Goal: Transaction & Acquisition: Book appointment/travel/reservation

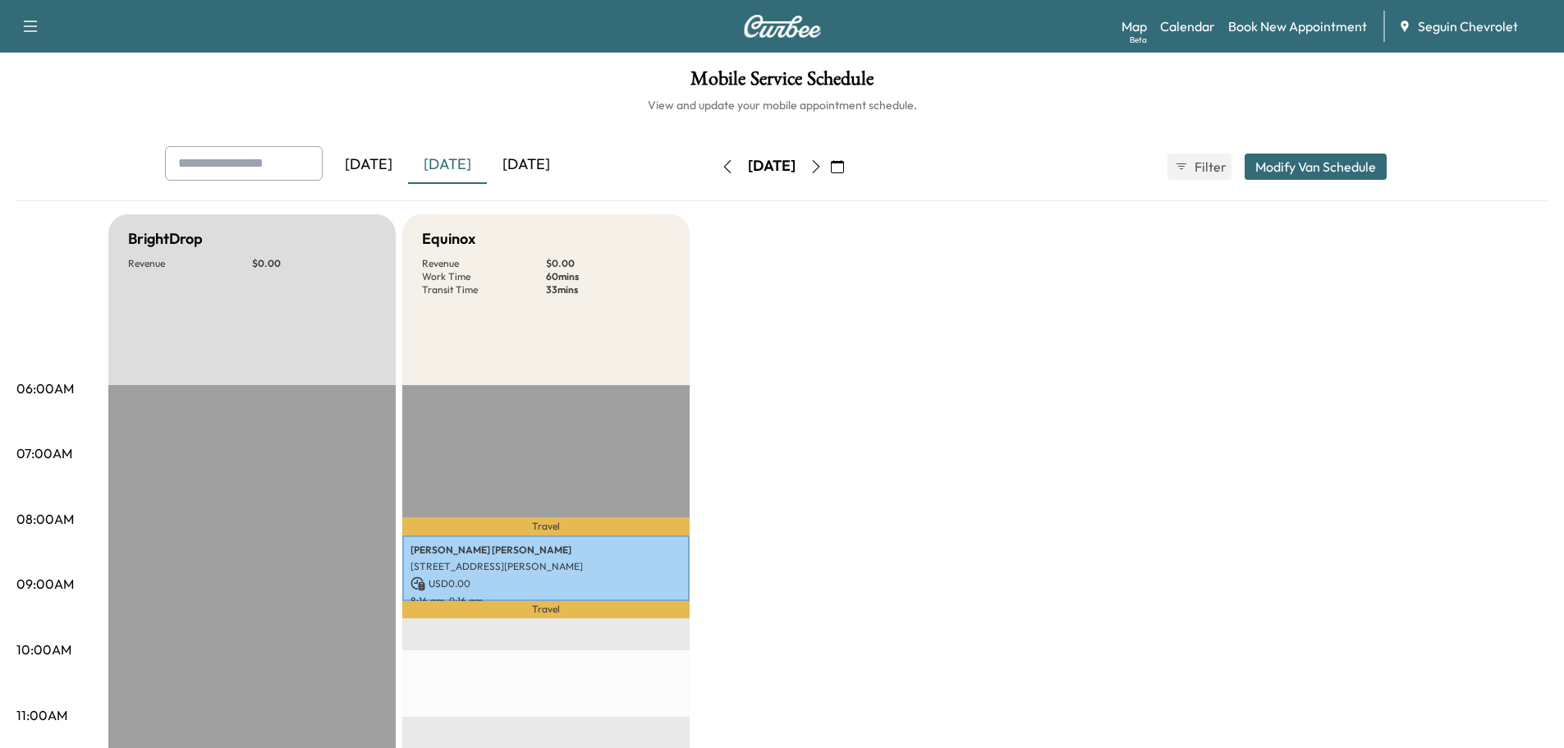
click at [844, 165] on icon "button" at bounding box center [837, 166] width 13 height 13
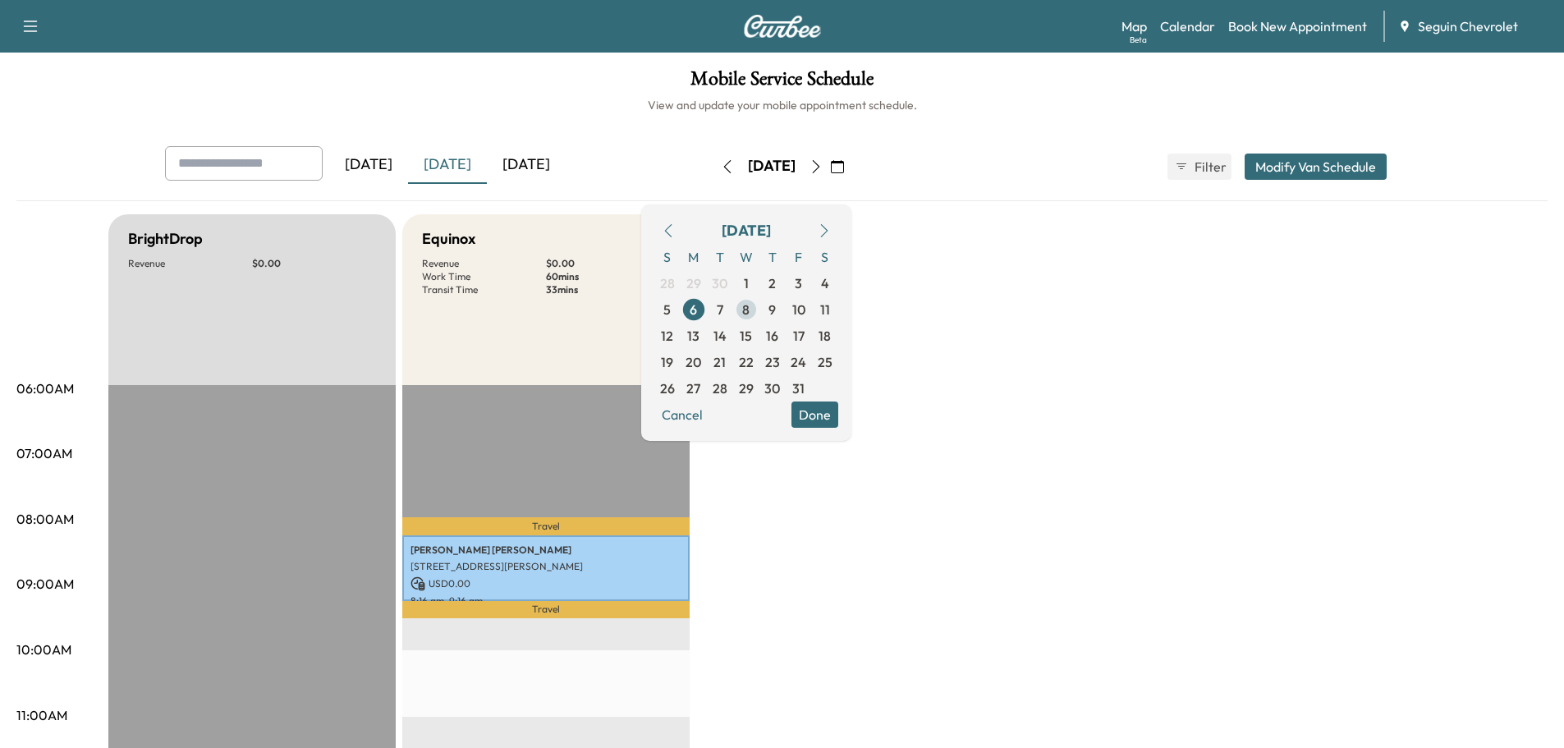
click at [760, 307] on span "8" at bounding box center [746, 309] width 26 height 26
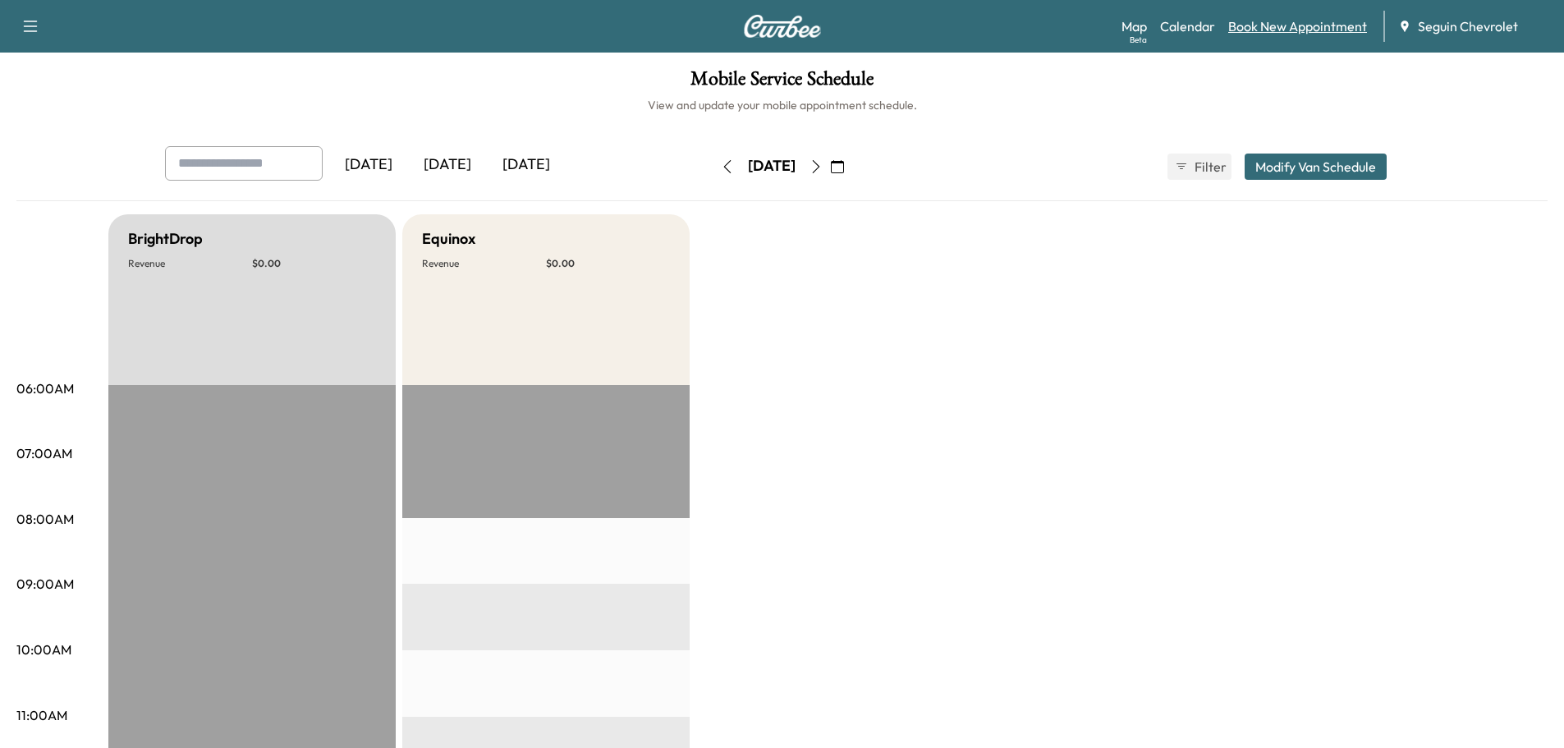
click at [1285, 22] on link "Book New Appointment" at bounding box center [1298, 26] width 139 height 20
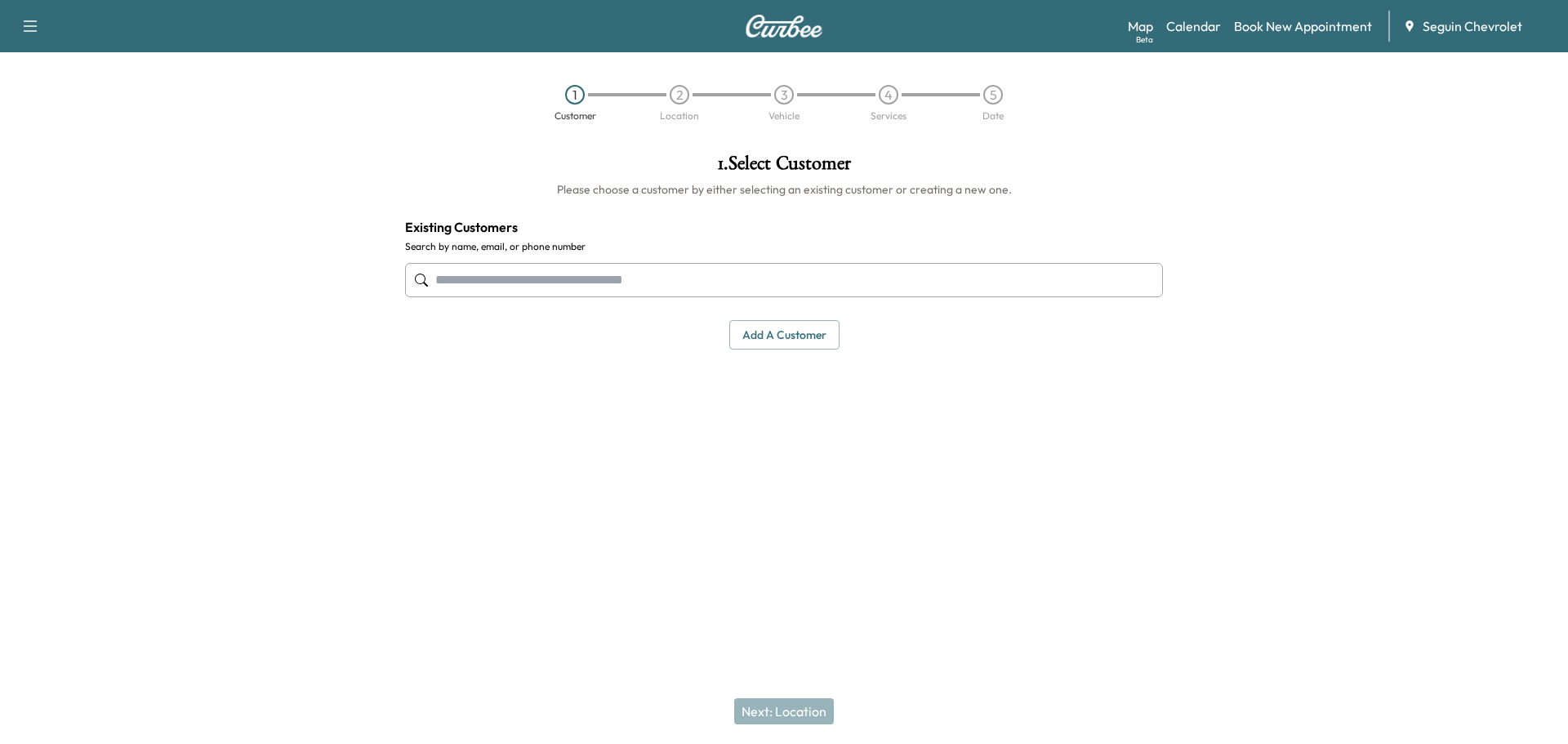
click at [509, 279] on input "text" at bounding box center [784, 279] width 758 height 34
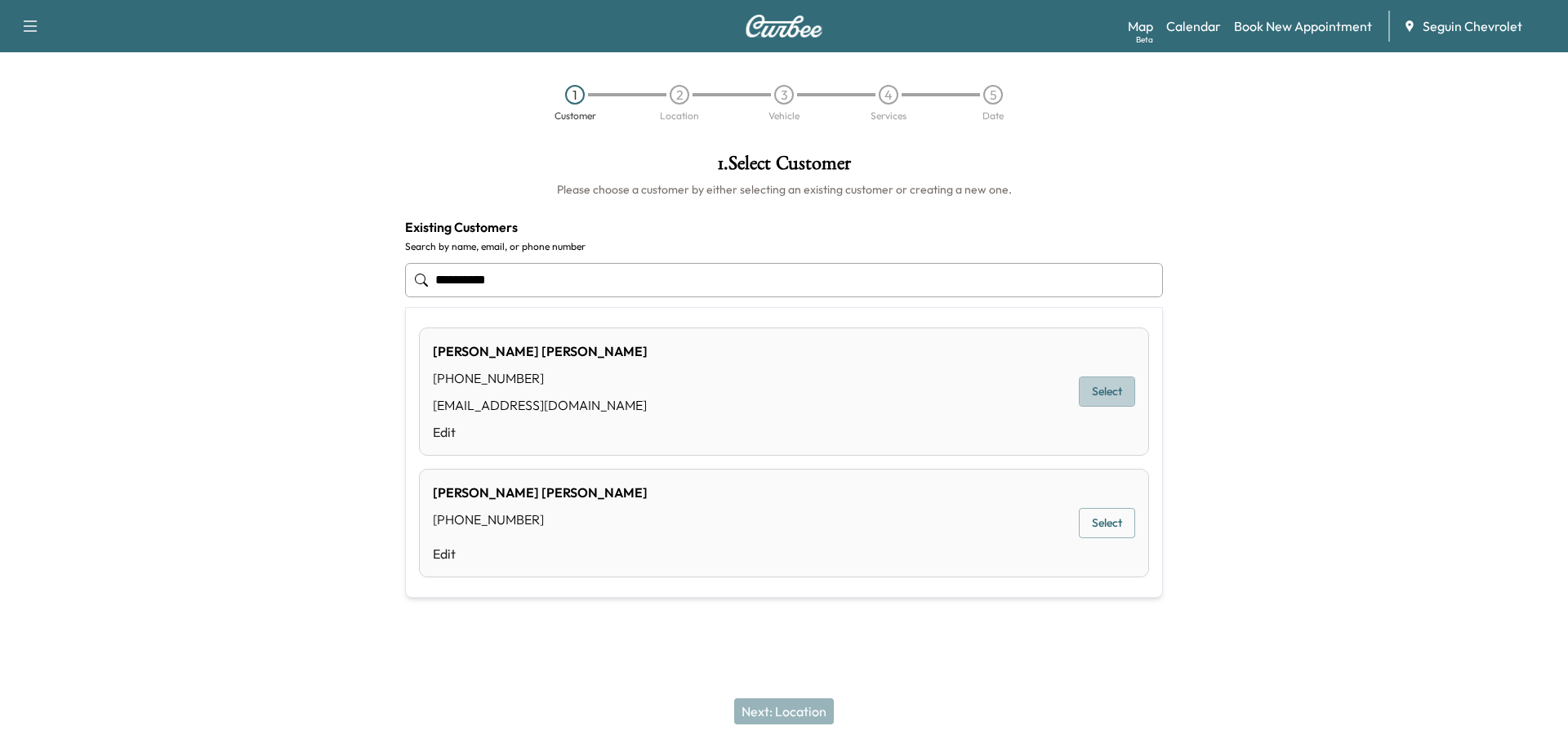
click at [1111, 391] on button "Select" at bounding box center [1107, 392] width 57 height 30
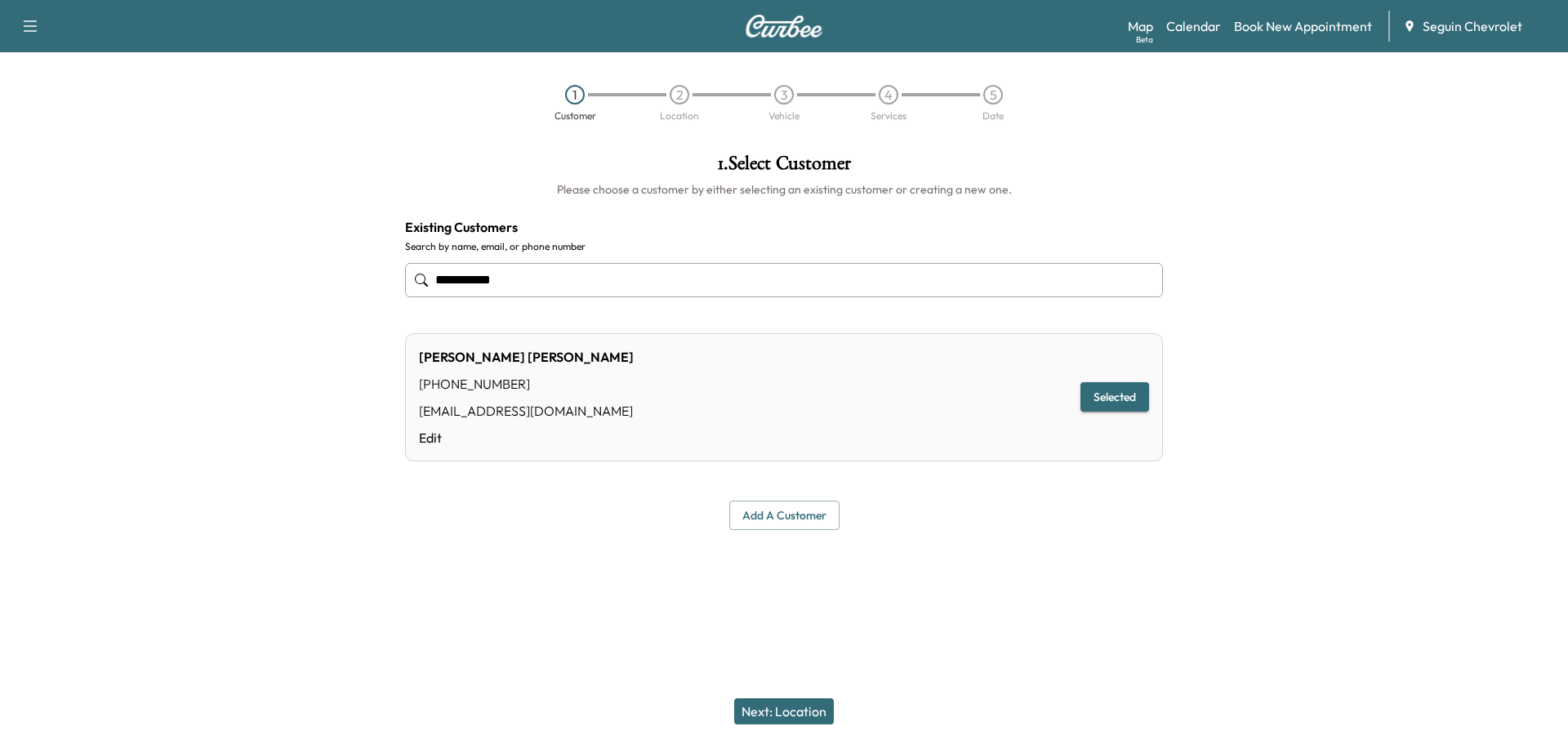
type input "**********"
click at [797, 711] on button "Next: Location" at bounding box center [784, 711] width 99 height 26
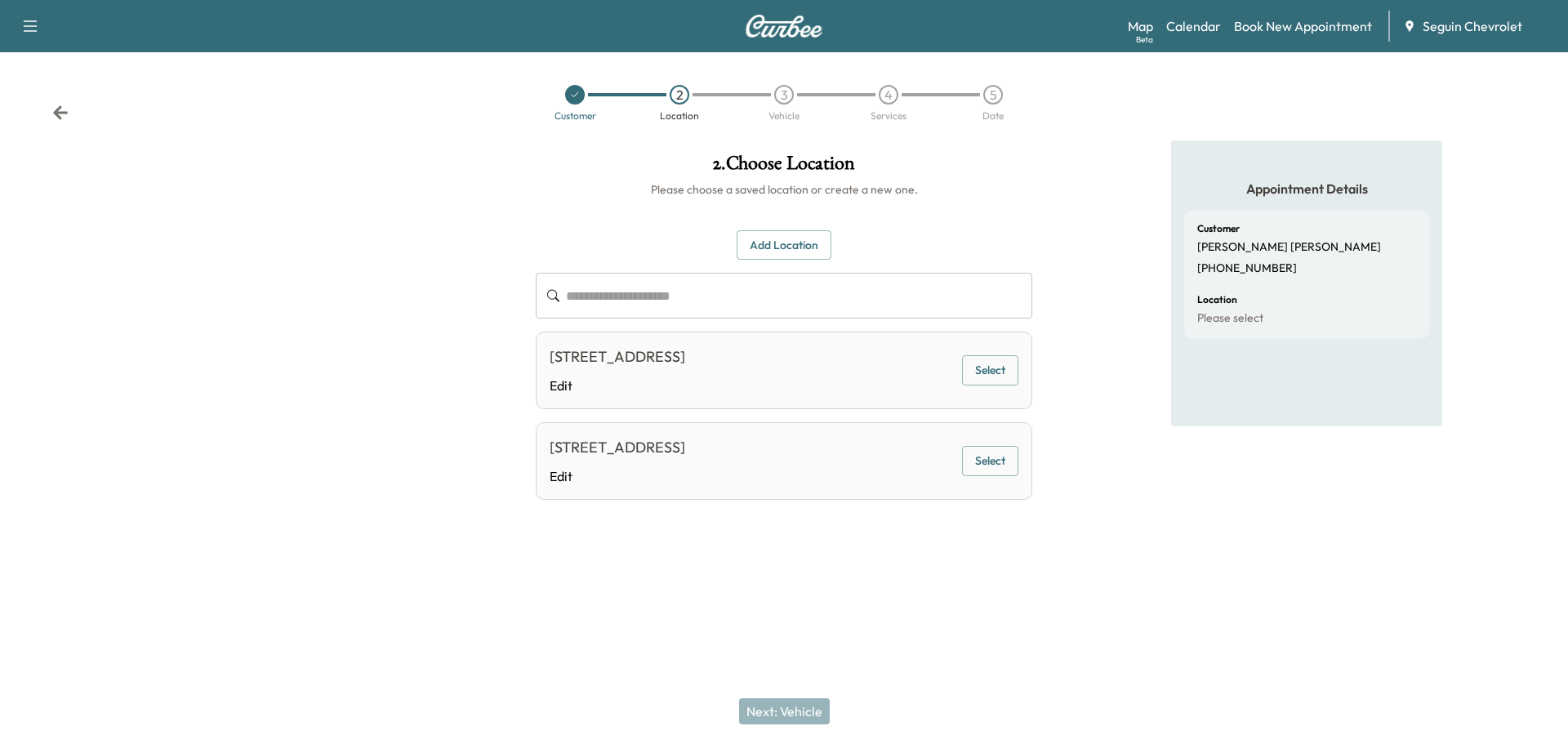
click at [784, 239] on button "Add Location" at bounding box center [784, 246] width 94 height 30
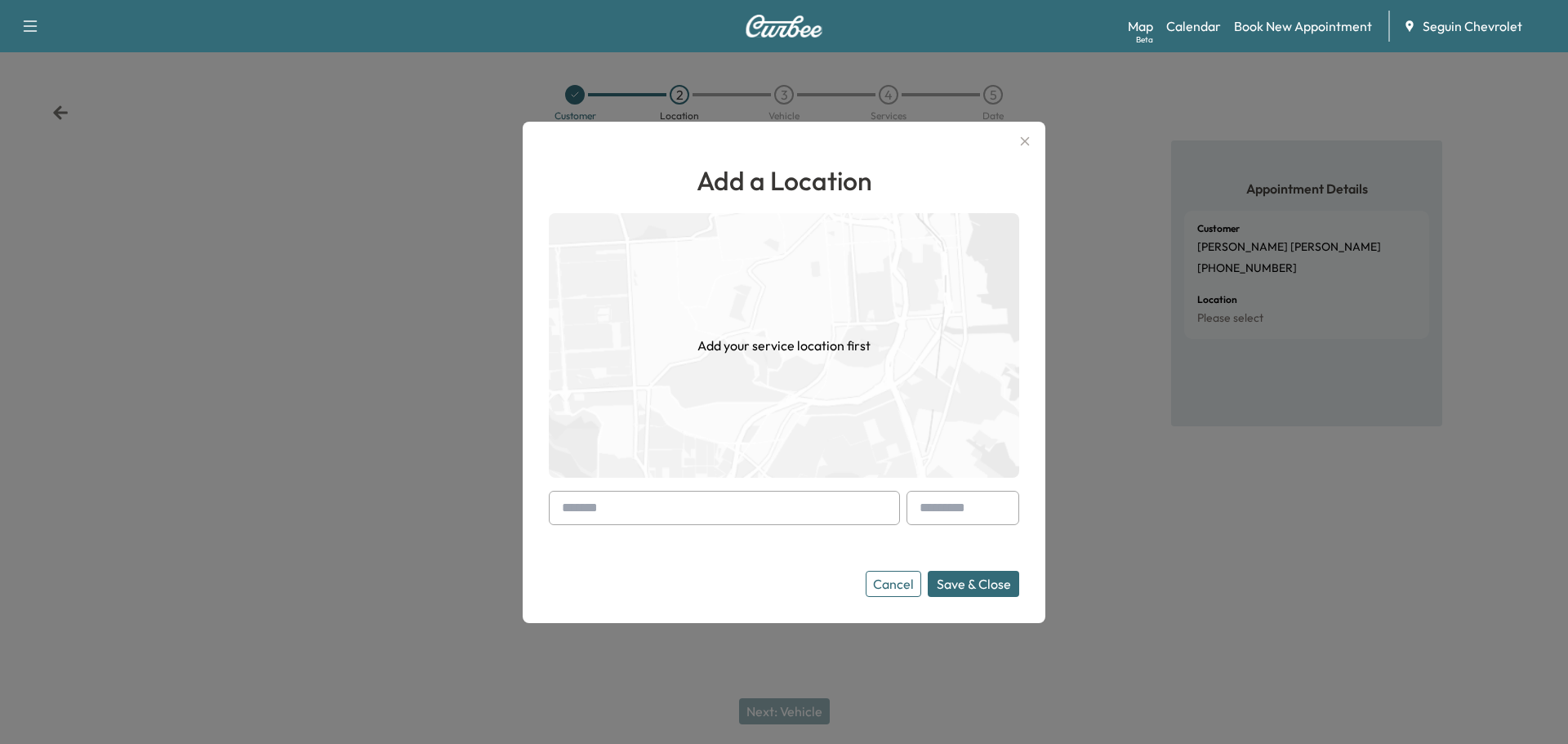
click at [622, 511] on input "text" at bounding box center [724, 508] width 351 height 34
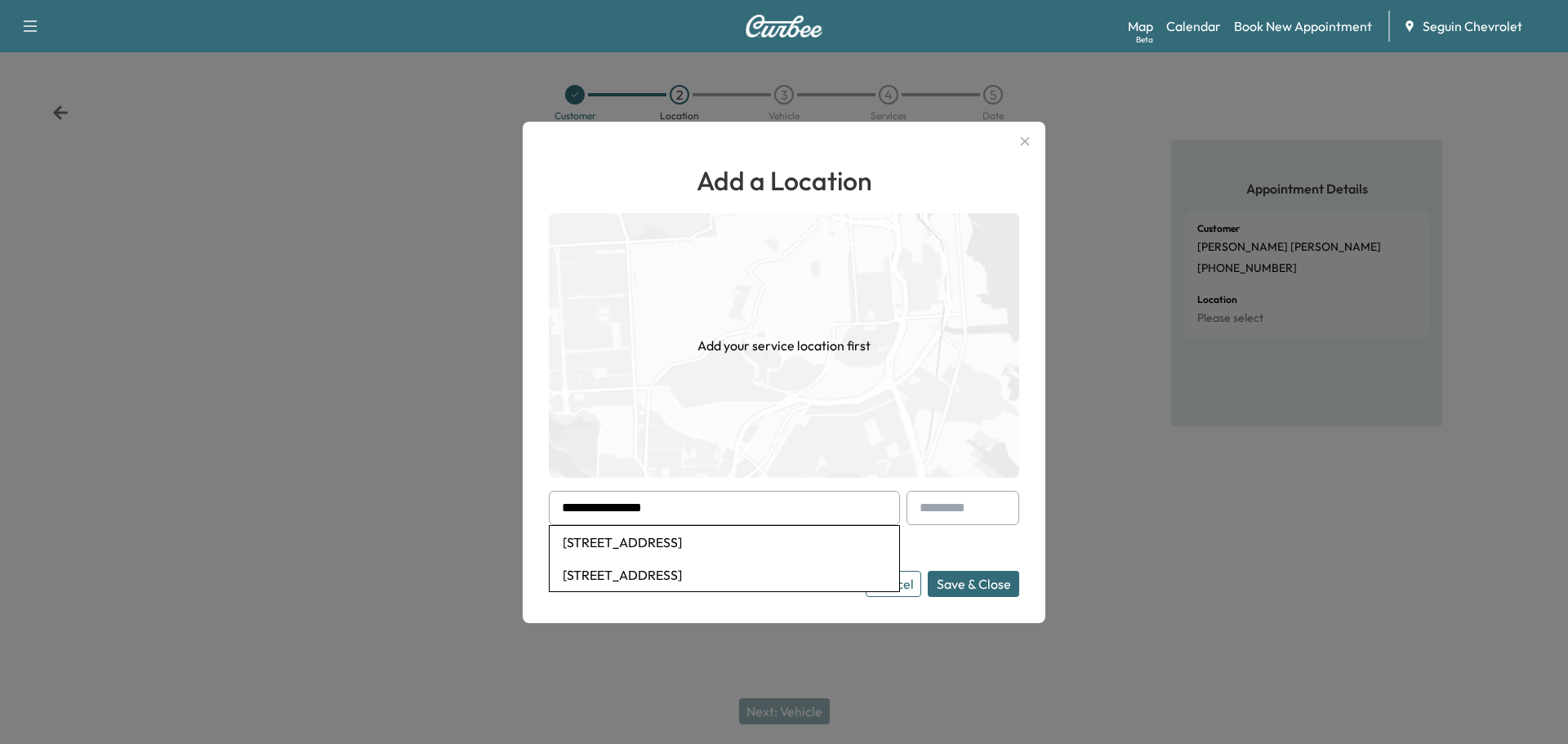
click at [754, 541] on li "[STREET_ADDRESS]" at bounding box center [724, 542] width 349 height 33
type input "**********"
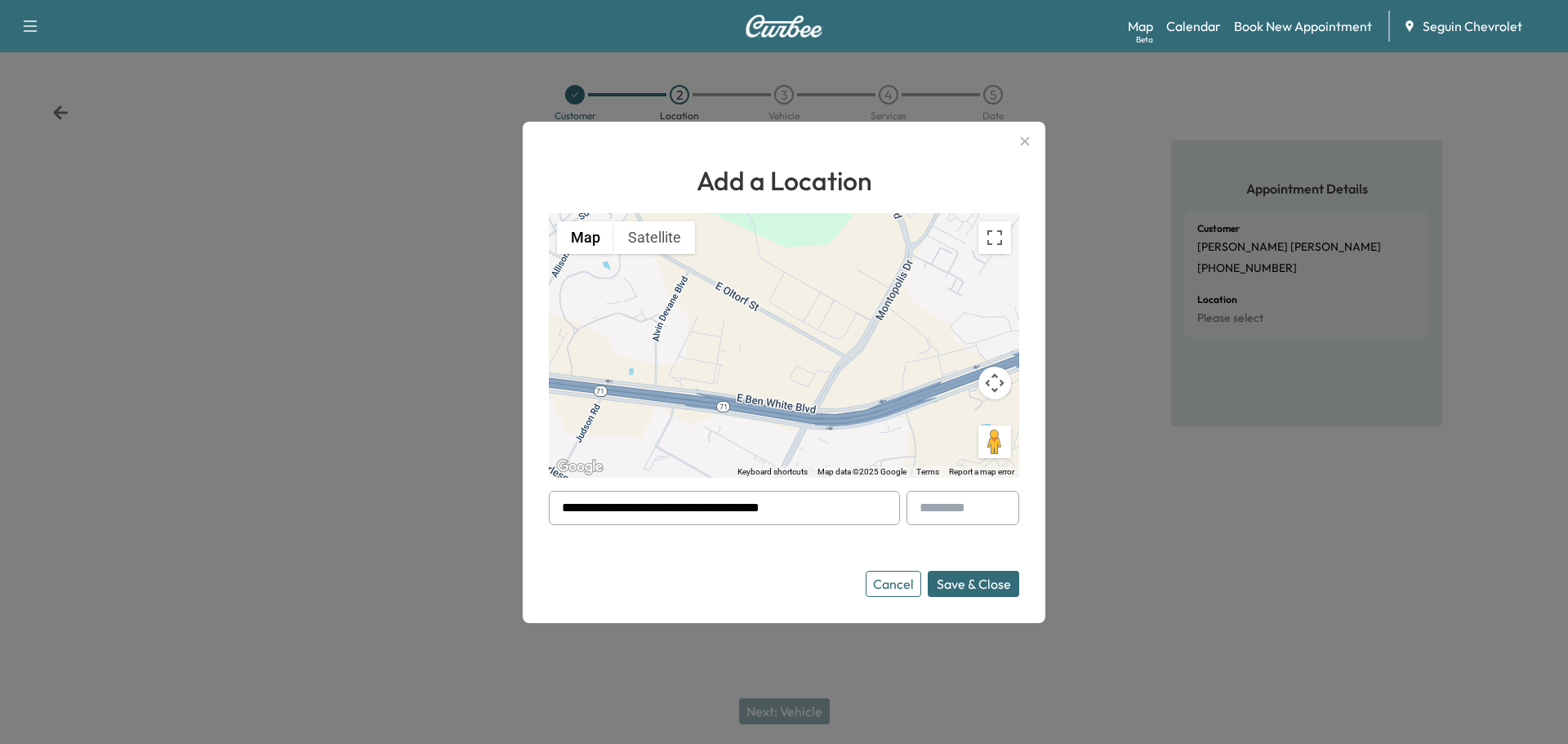
click at [983, 582] on button "Save & Close" at bounding box center [973, 584] width 91 height 26
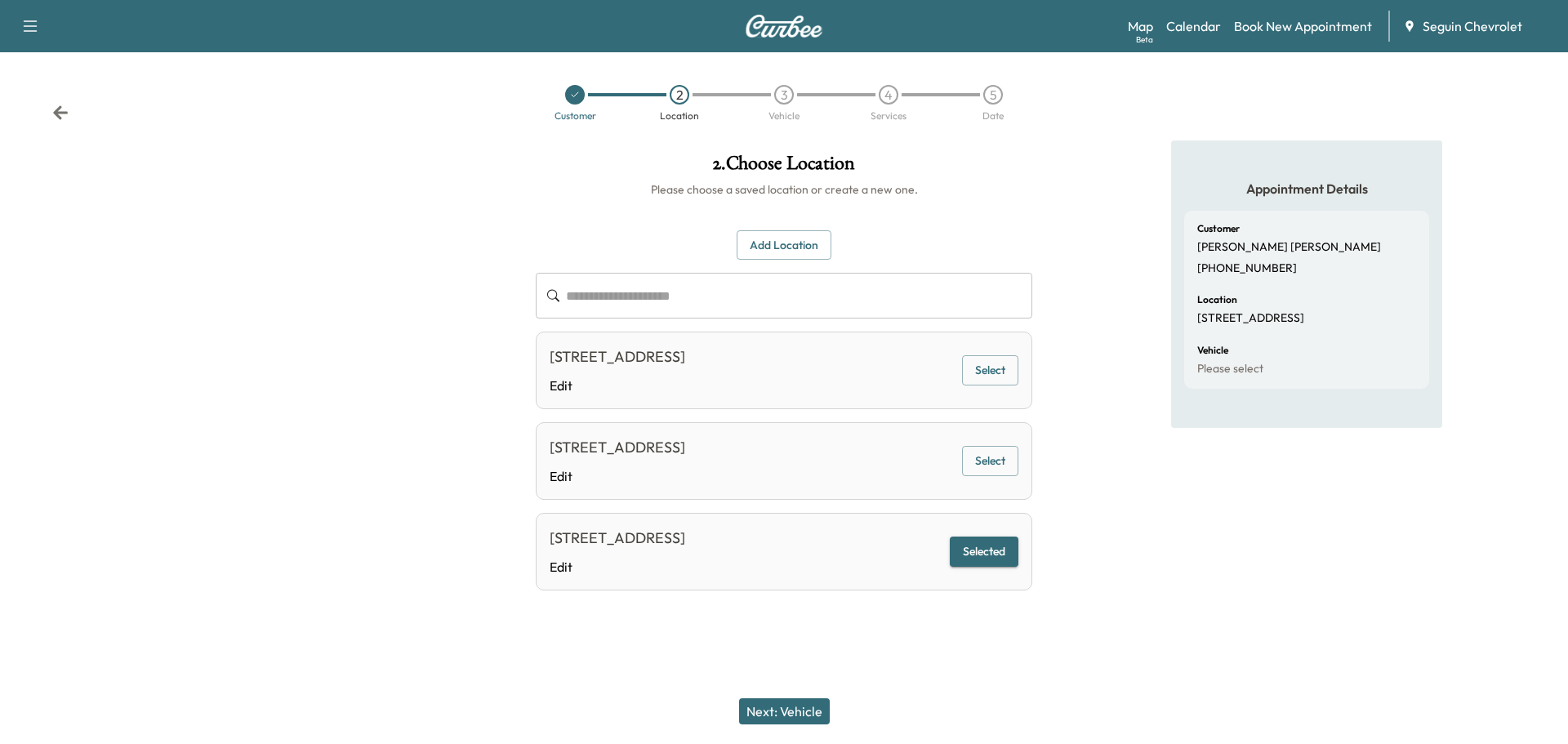
click at [801, 709] on button "Next: Vehicle" at bounding box center [784, 711] width 90 height 26
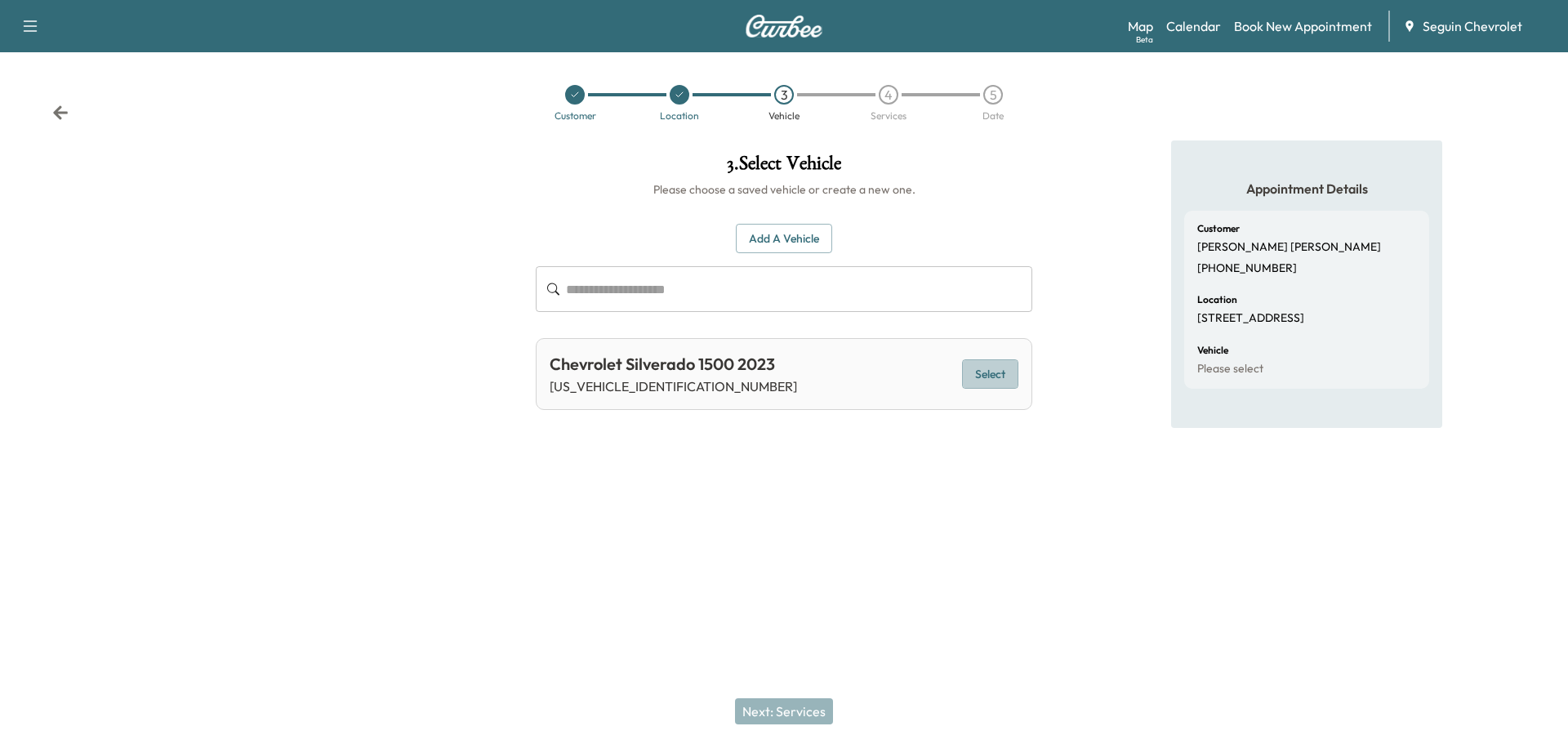
click at [1005, 373] on button "Select" at bounding box center [989, 374] width 57 height 30
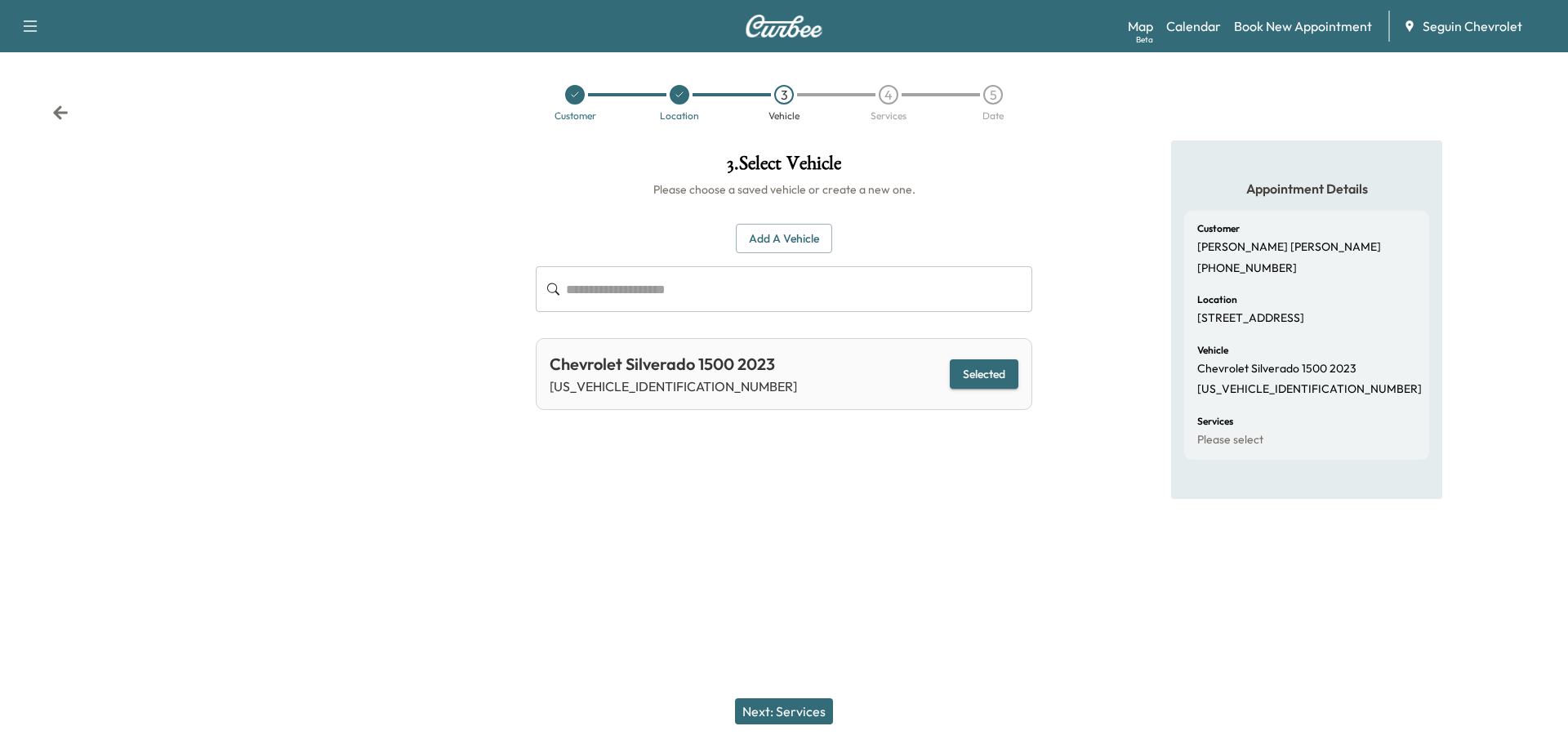
click at [780, 706] on button "Next: Services" at bounding box center [784, 711] width 98 height 26
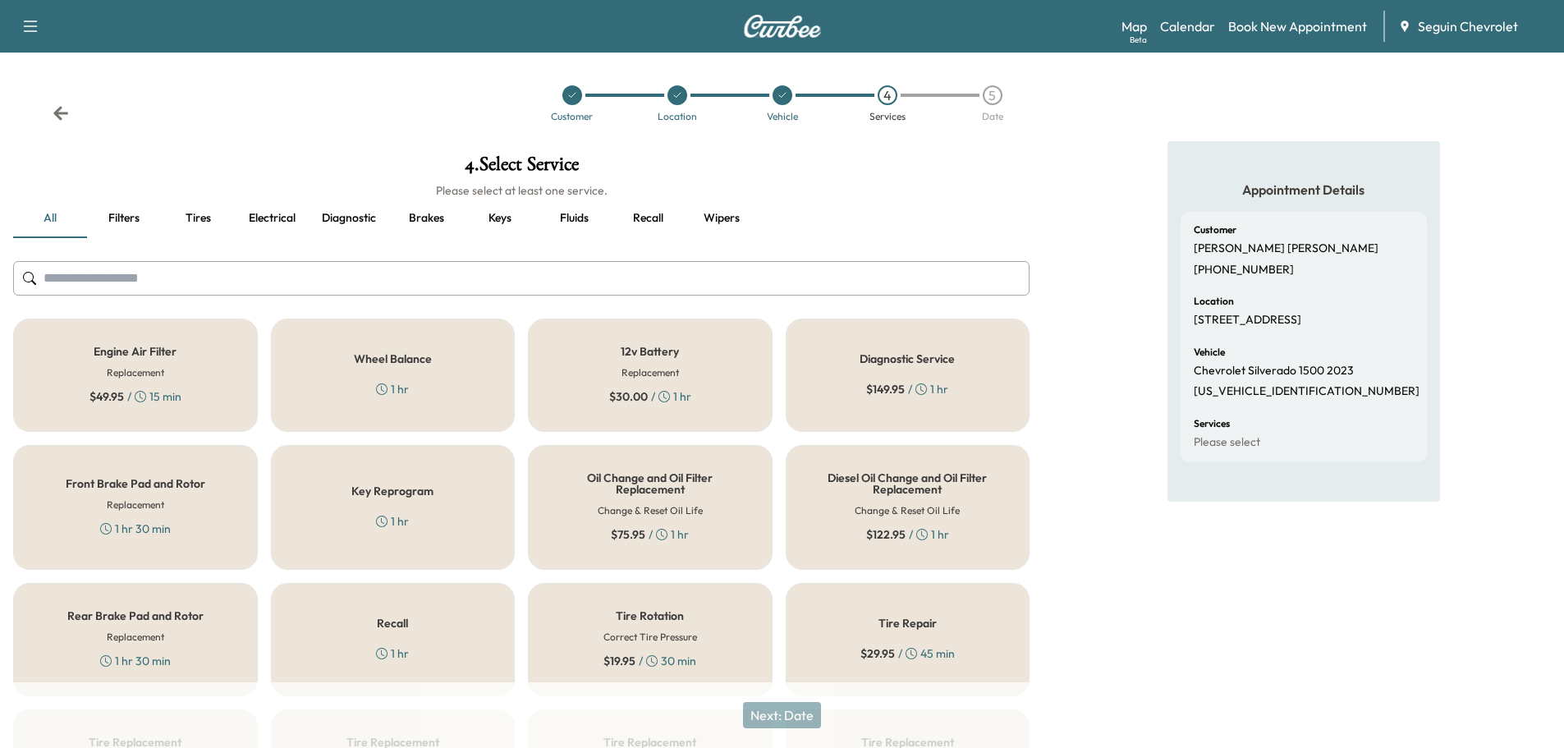
click at [425, 635] on div "Recall 1 hr" at bounding box center [393, 639] width 245 height 113
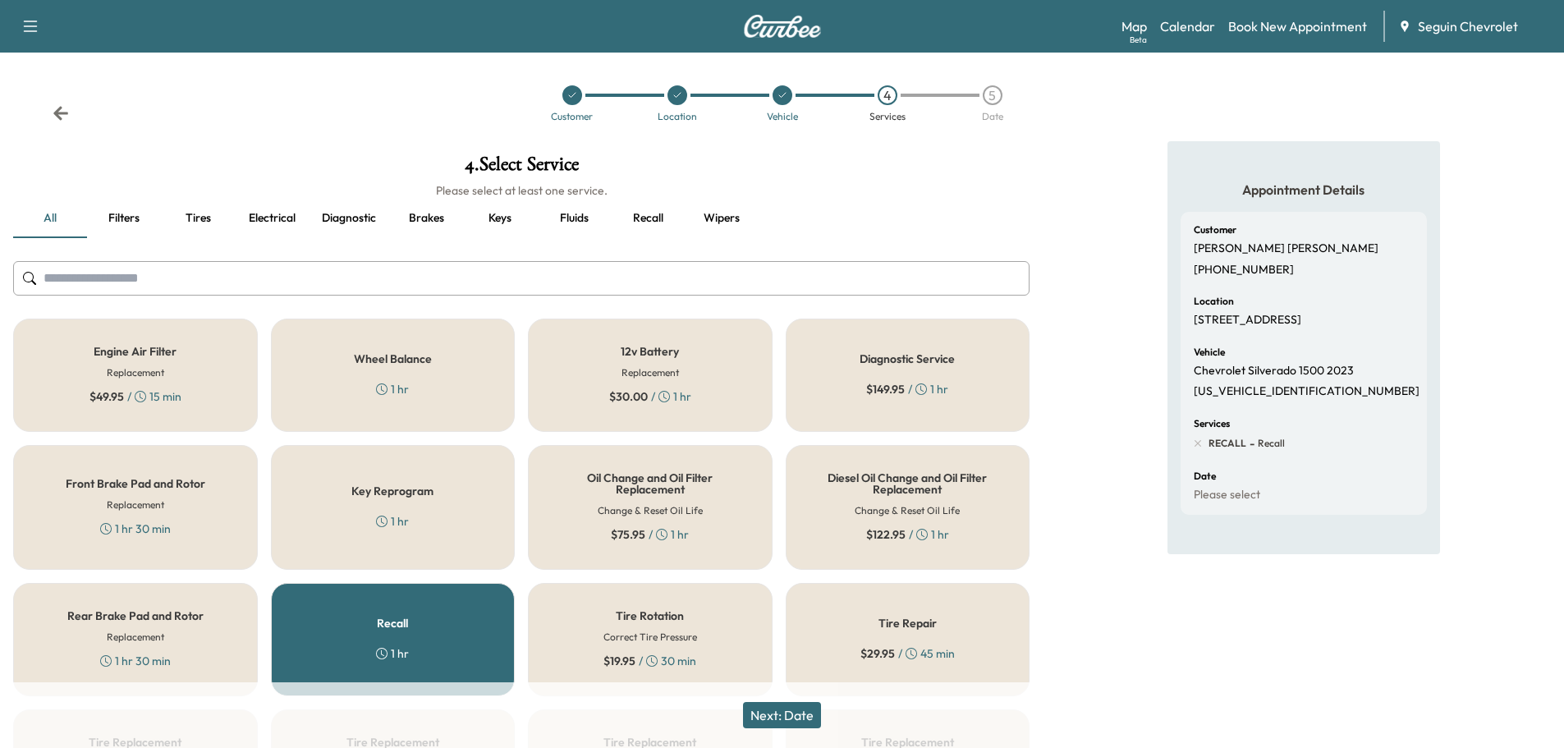
click at [802, 708] on button "Next: Date" at bounding box center [782, 715] width 78 height 26
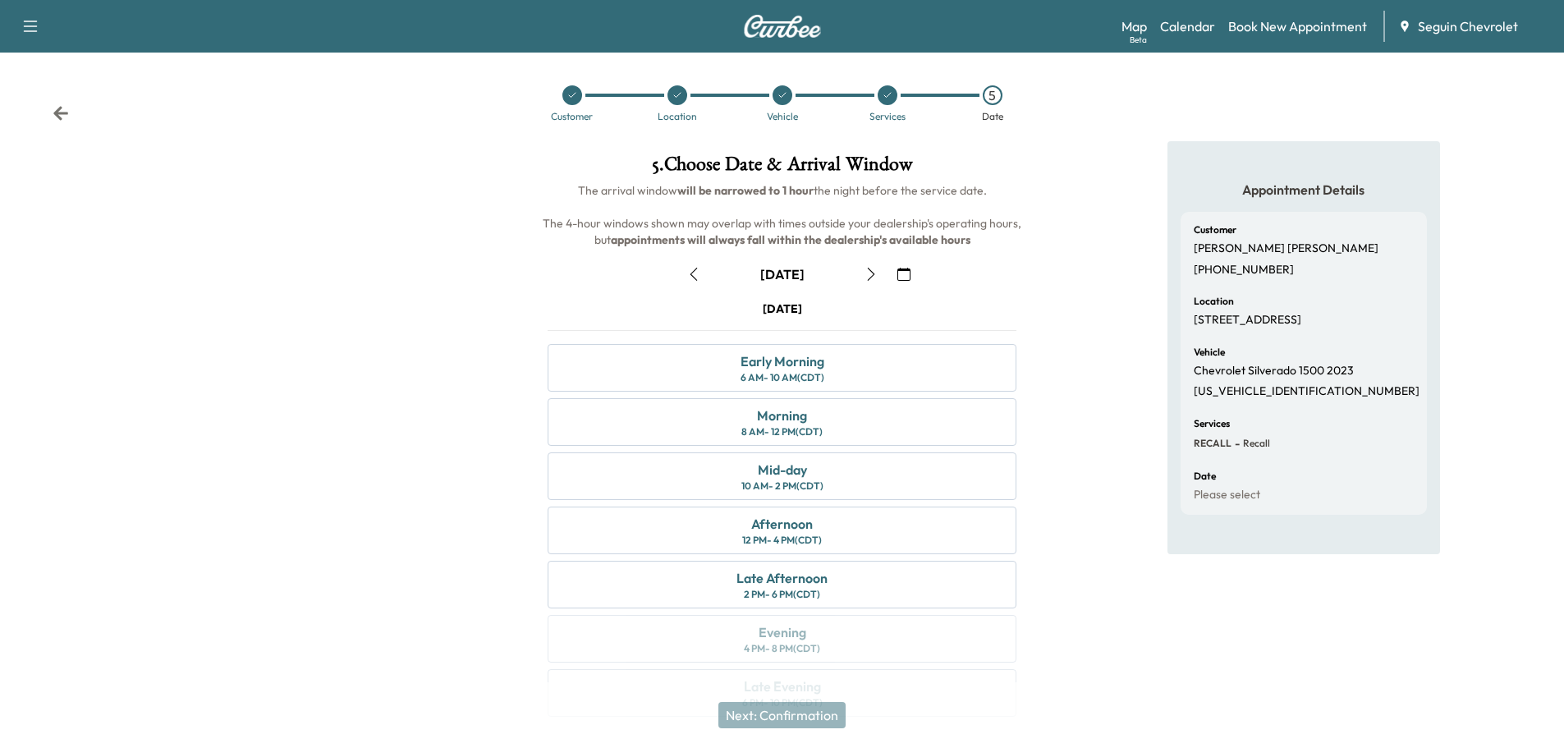
click at [908, 278] on icon "button" at bounding box center [904, 274] width 13 height 13
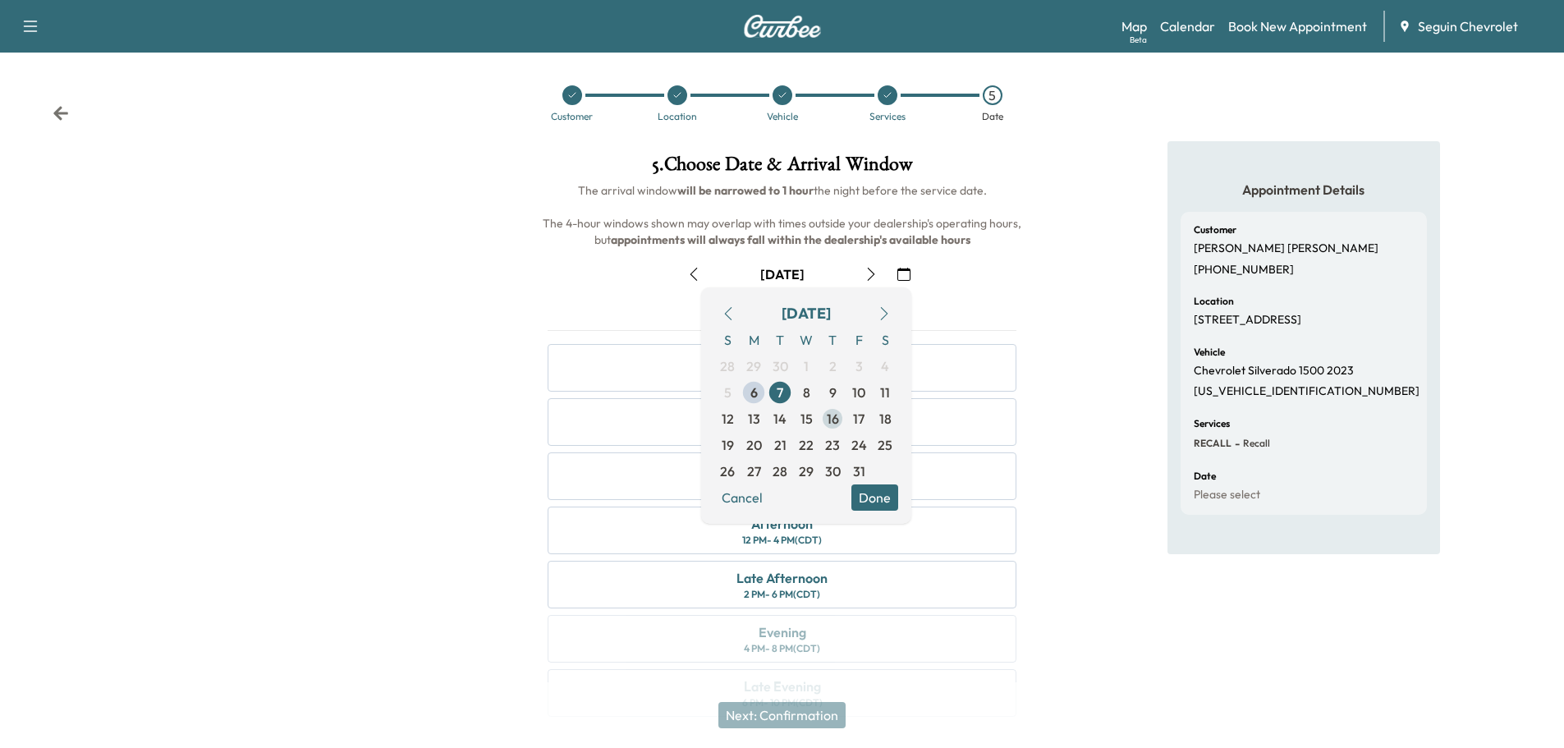
click at [834, 417] on span "16" at bounding box center [833, 419] width 12 height 20
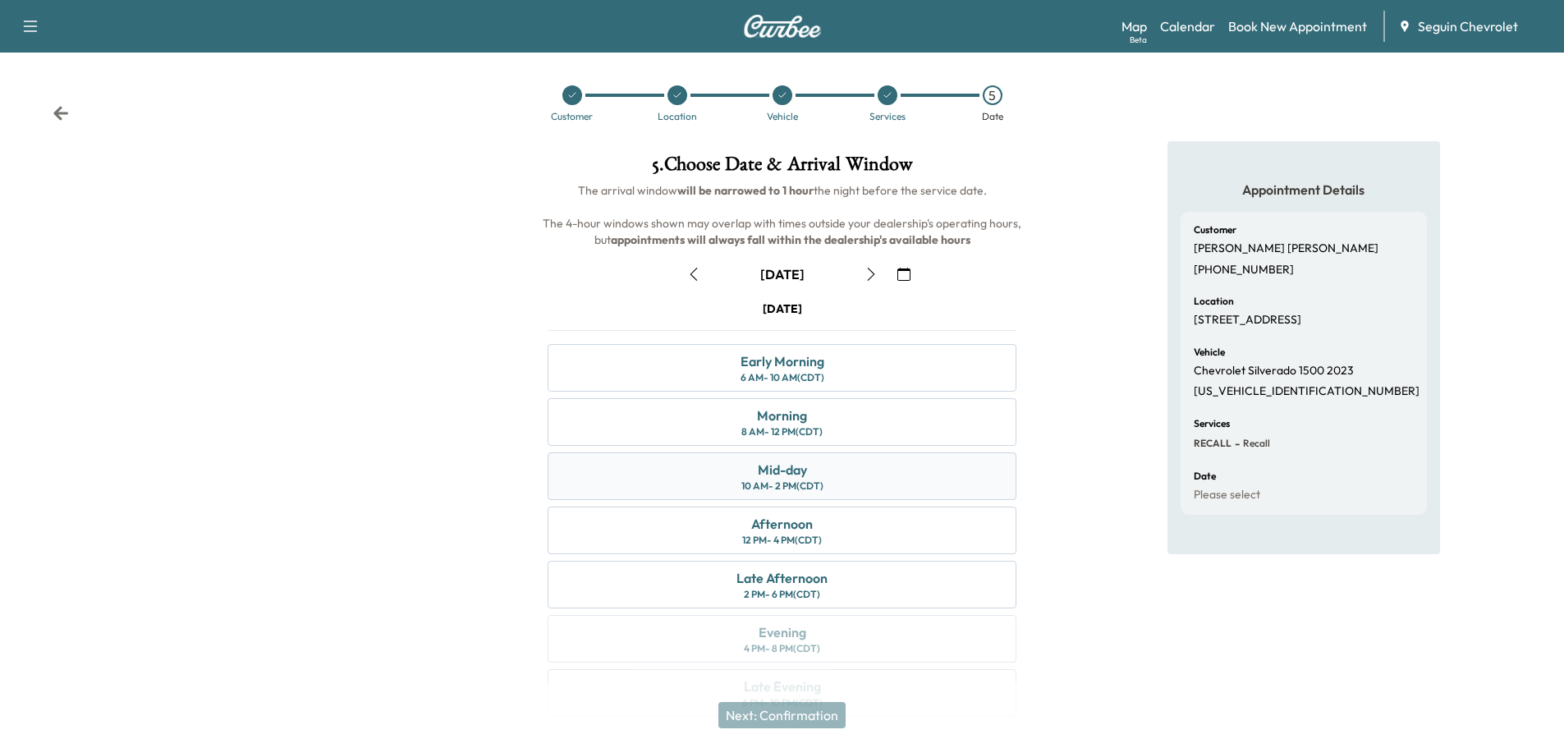
click at [828, 471] on div "Mid-day 10 AM - 2 PM (CDT)" at bounding box center [782, 476] width 469 height 48
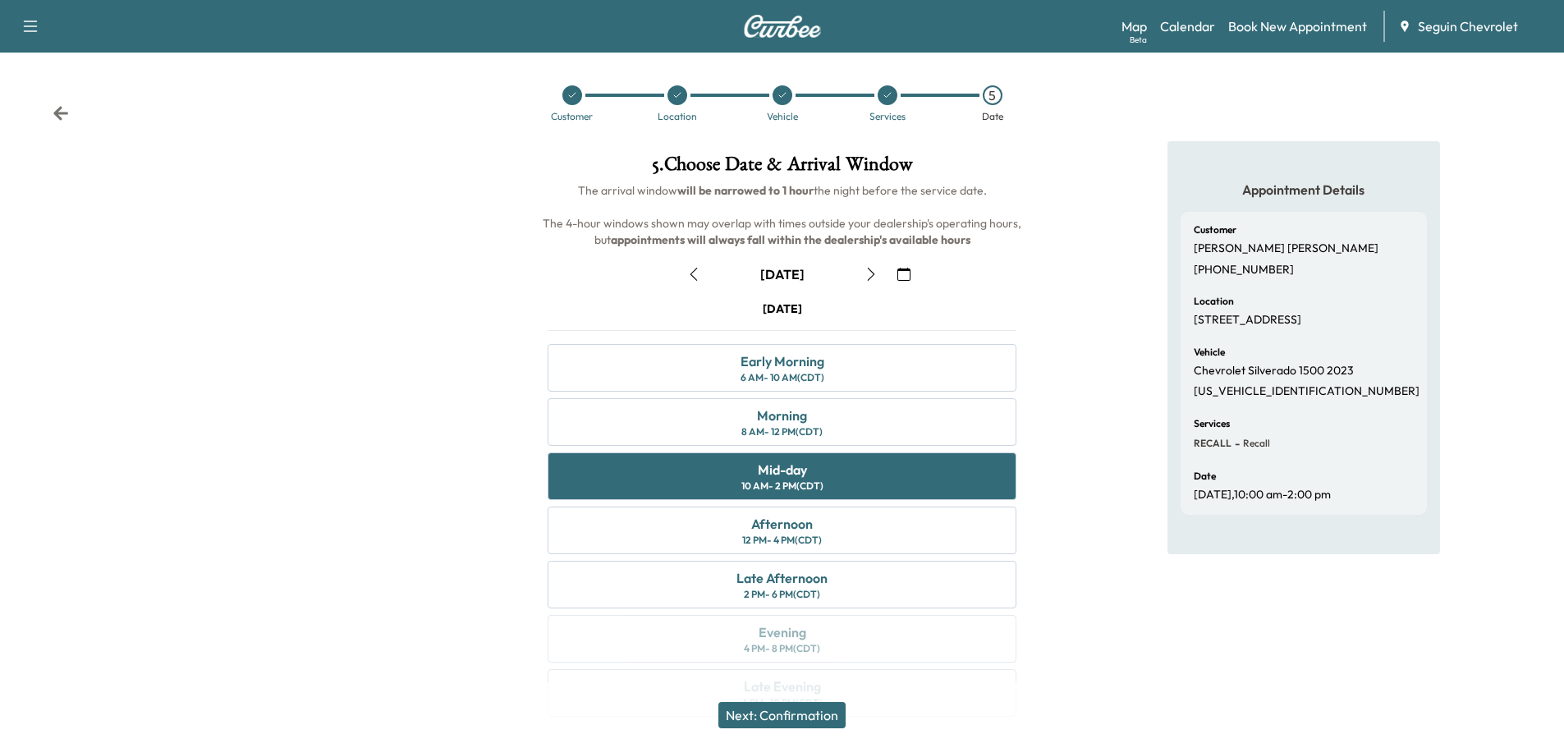
click at [800, 713] on button "Next: Confirmation" at bounding box center [782, 715] width 127 height 26
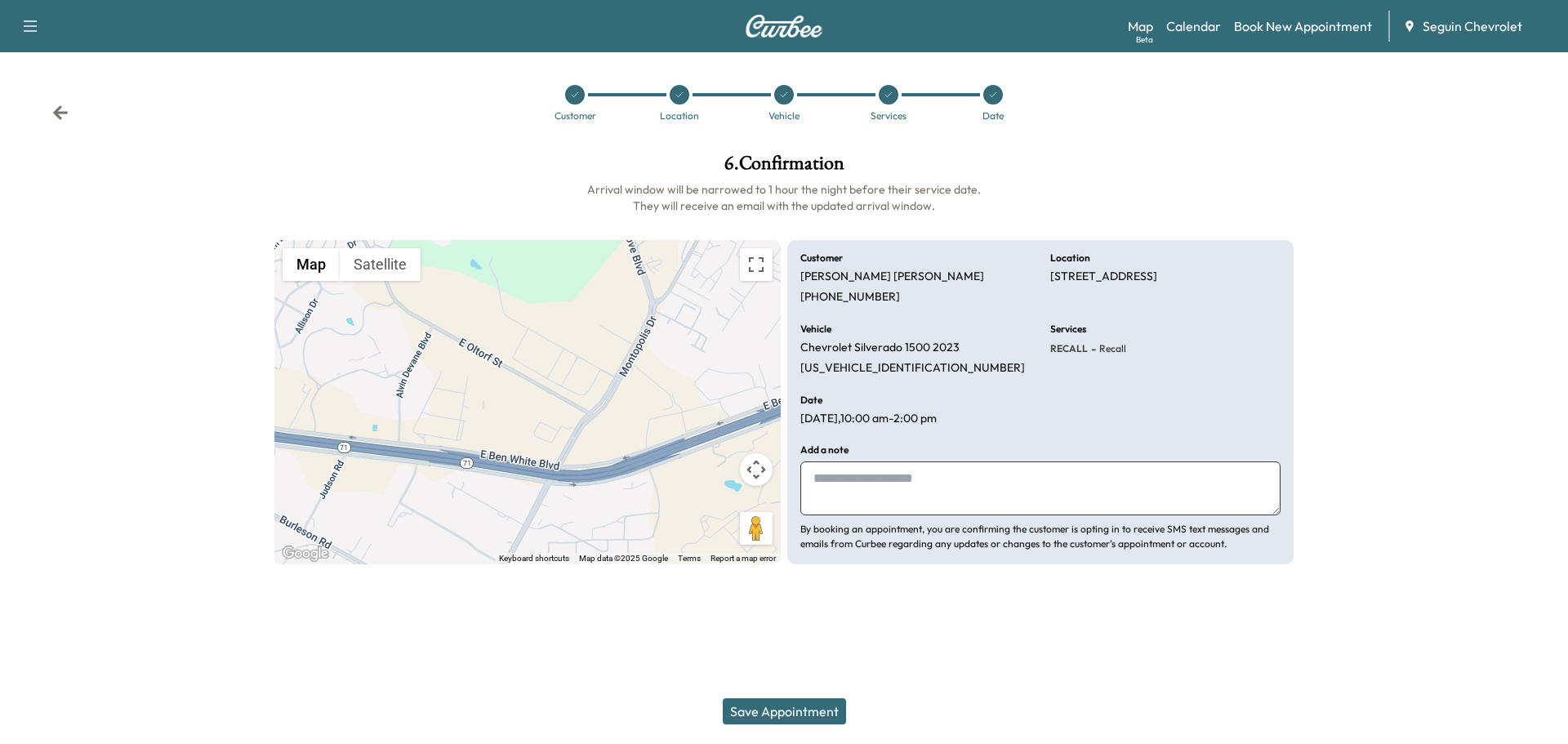
click at [865, 485] on textarea at bounding box center [1040, 488] width 480 height 54
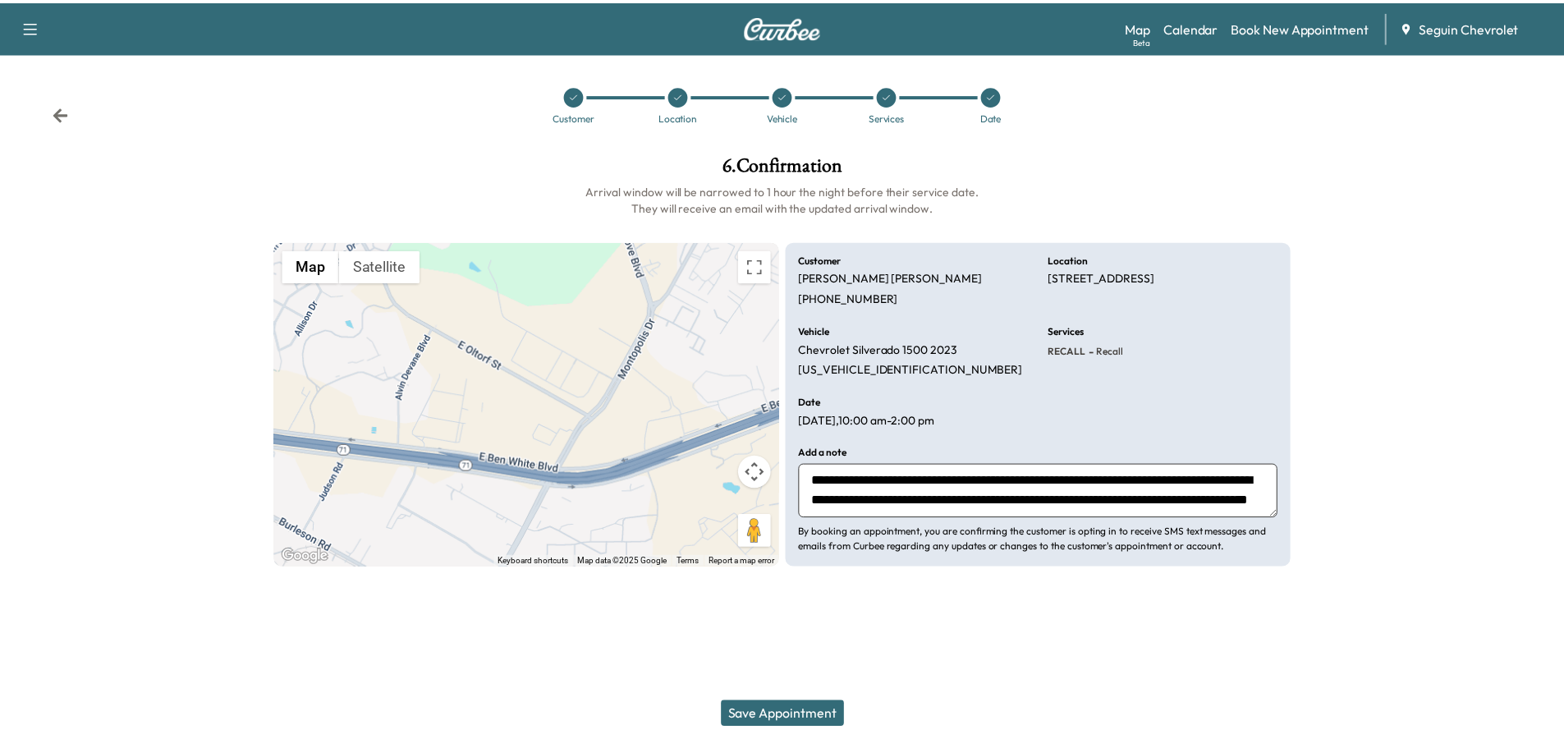
scroll to position [32, 0]
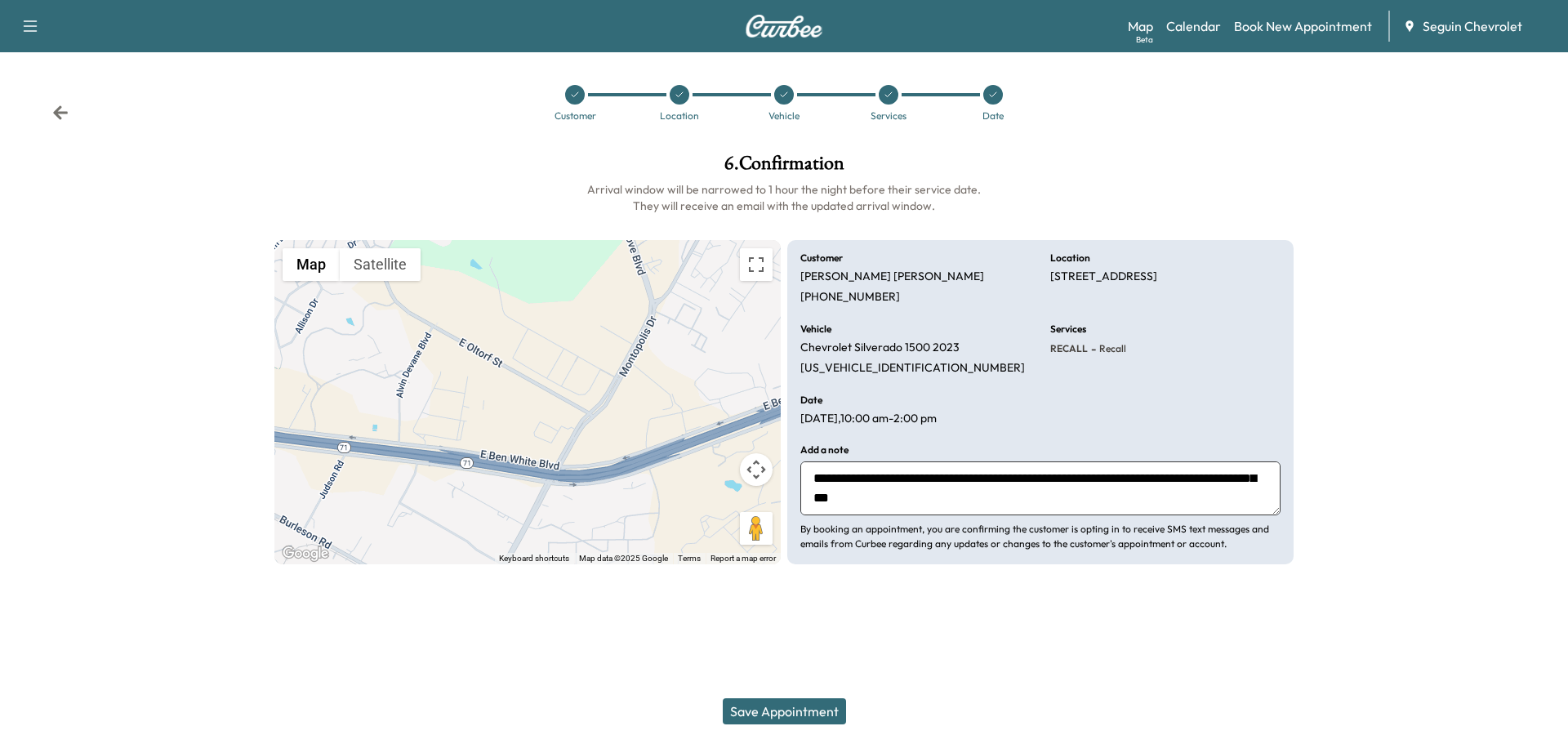
type textarea "**********"
click at [808, 708] on button "Save Appointment" at bounding box center [784, 711] width 123 height 26
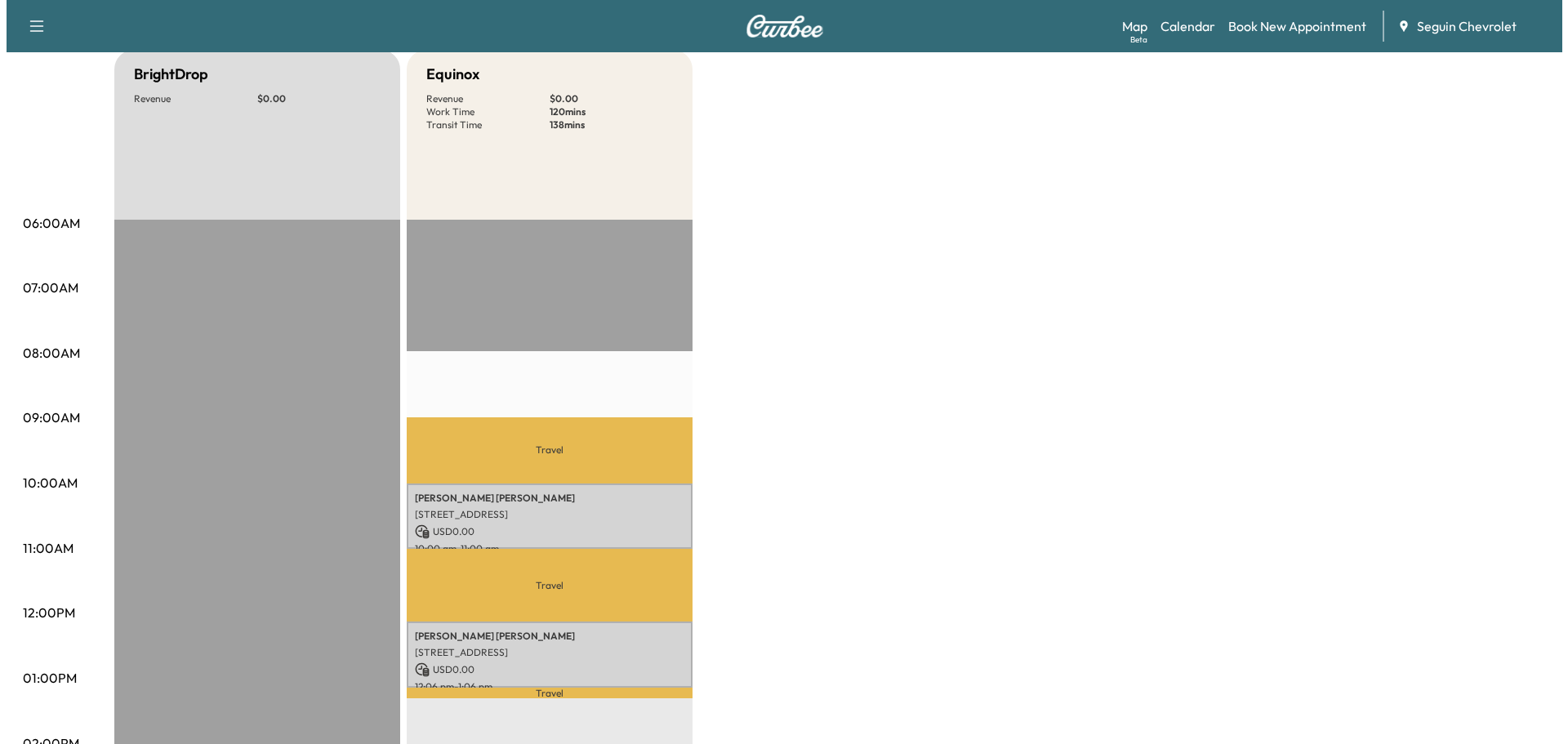
scroll to position [245, 0]
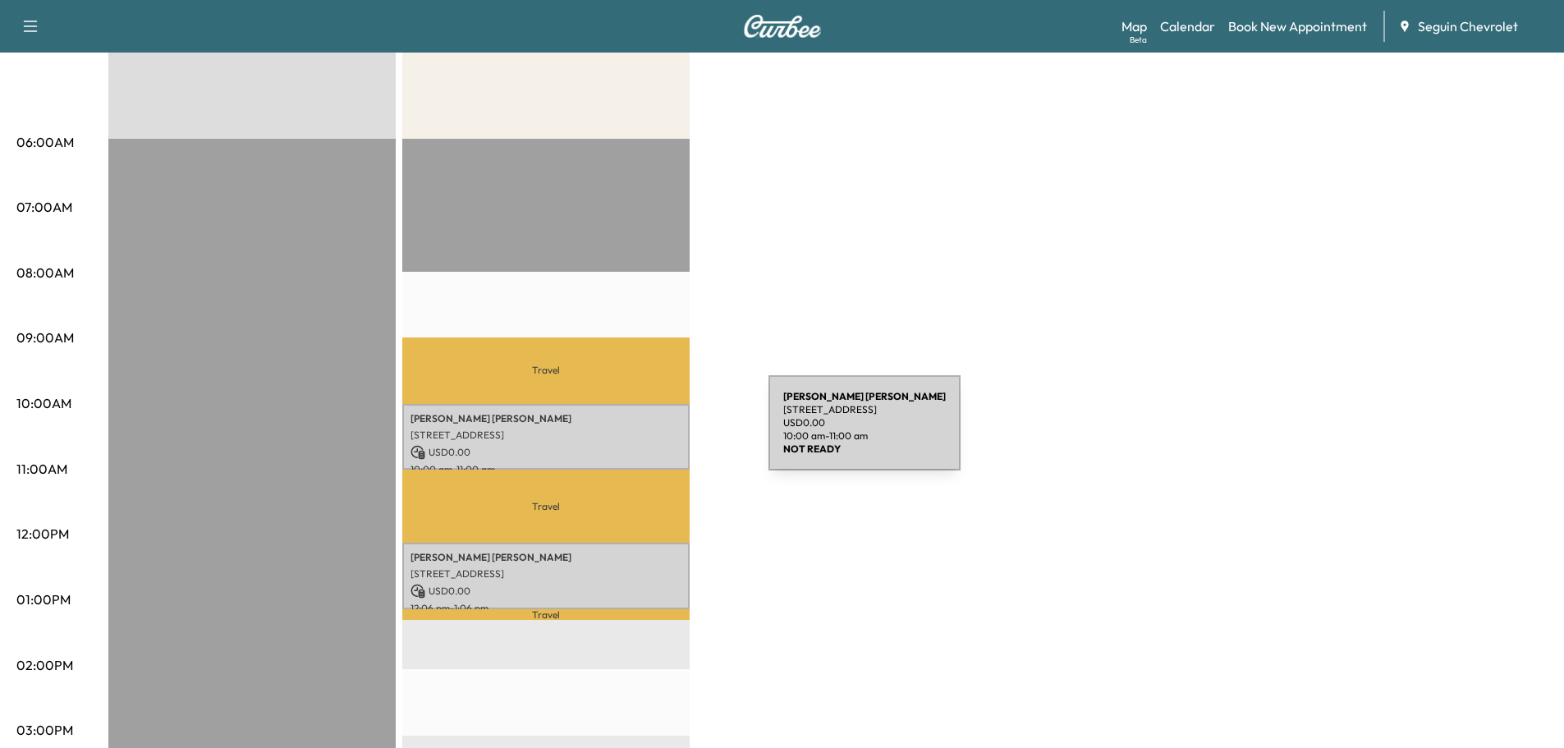
click at [645, 433] on p "[STREET_ADDRESS]" at bounding box center [546, 435] width 271 height 13
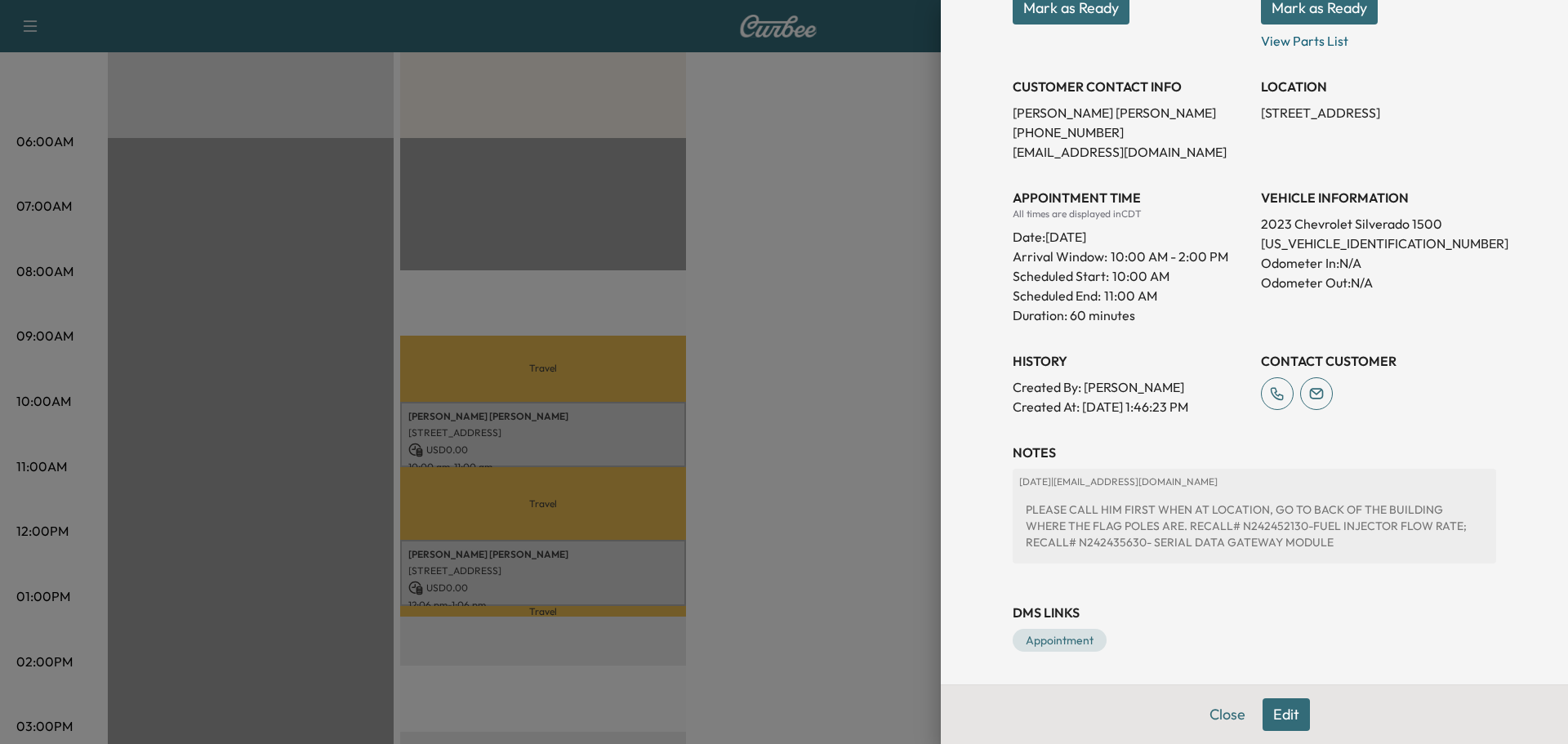
scroll to position [279, 0]
click at [625, 558] on div at bounding box center [784, 372] width 1568 height 744
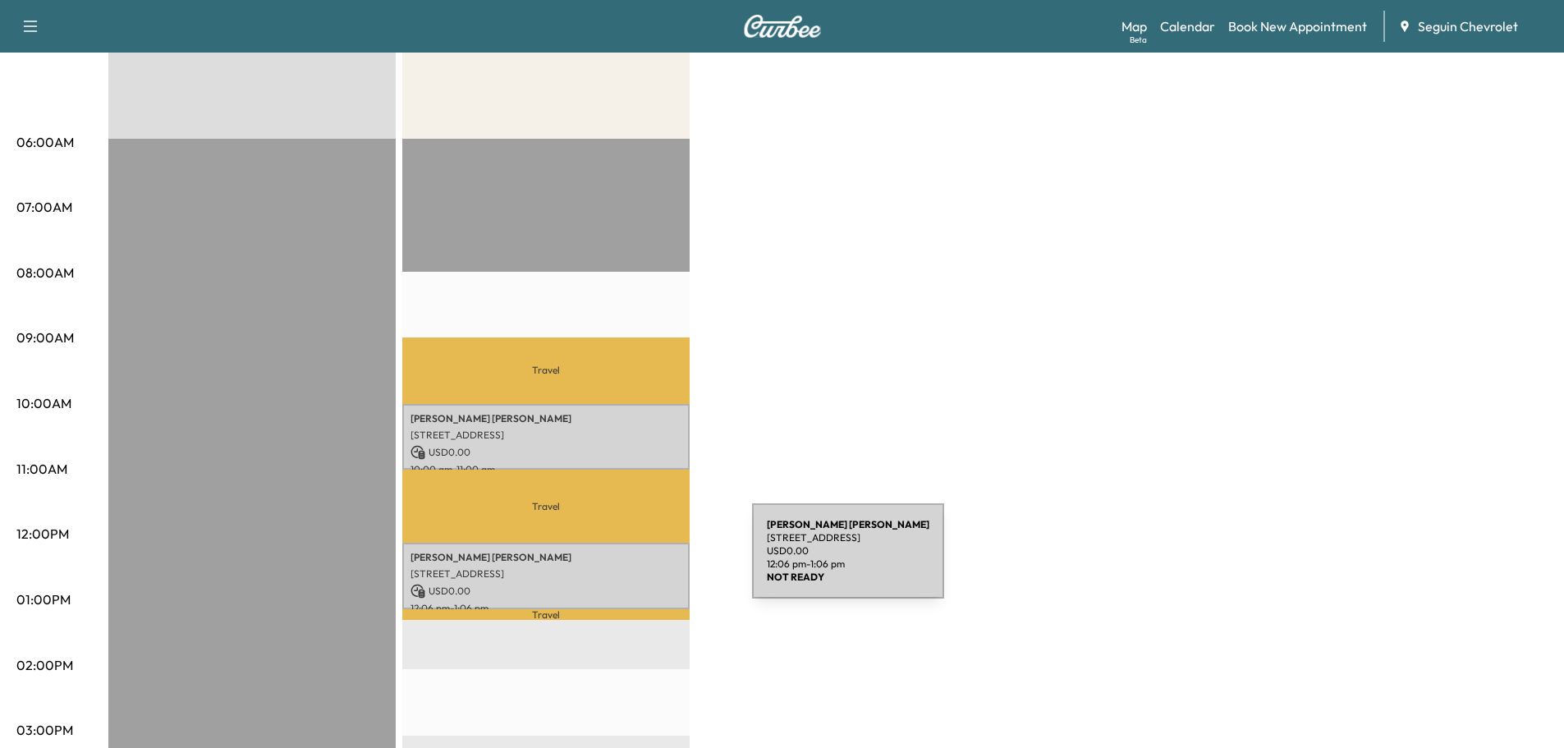
click at [629, 561] on div "[PERSON_NAME] [STREET_ADDRESS] USD 0.00 12:06 pm - 1:06 pm" at bounding box center [545, 576] width 287 height 67
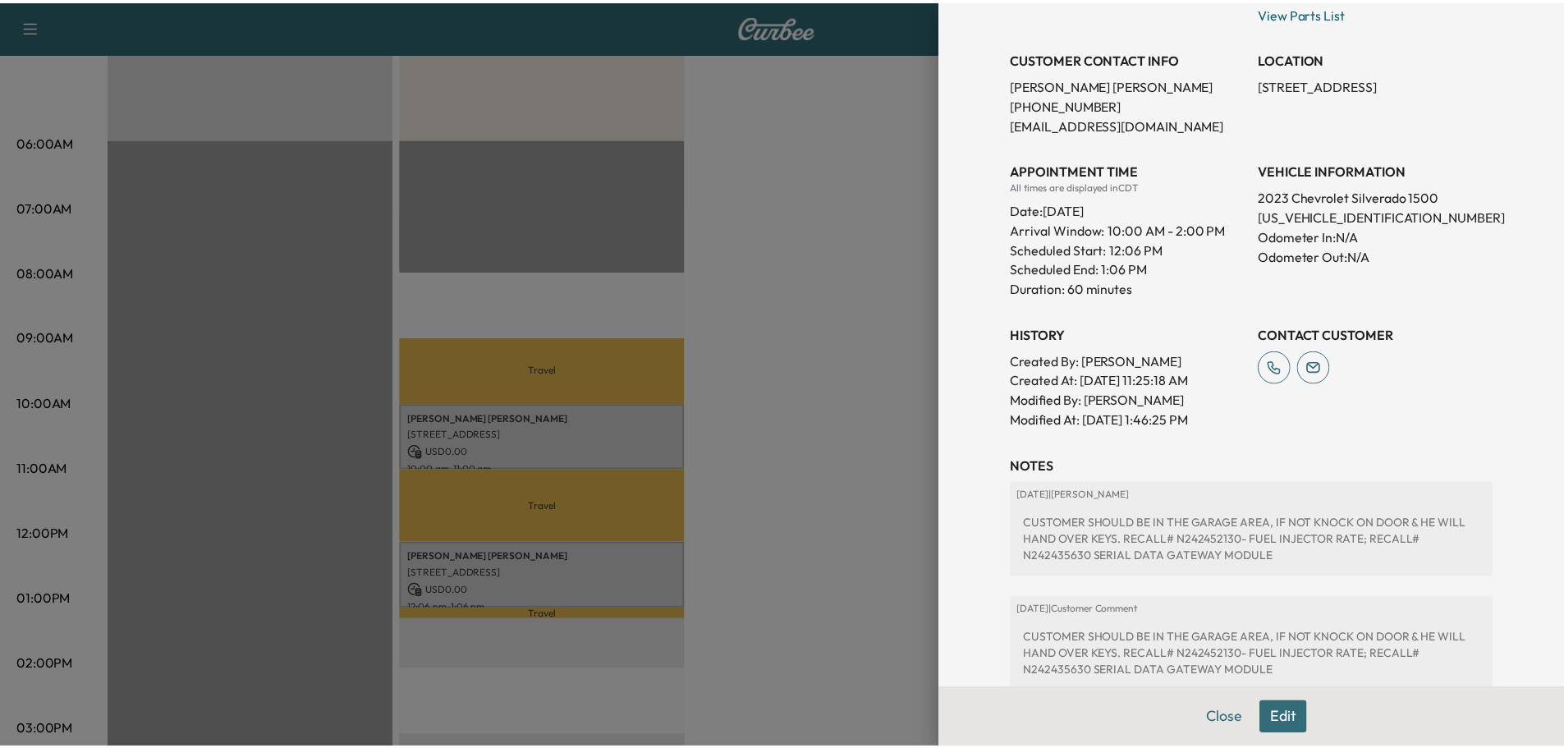
scroll to position [328, 0]
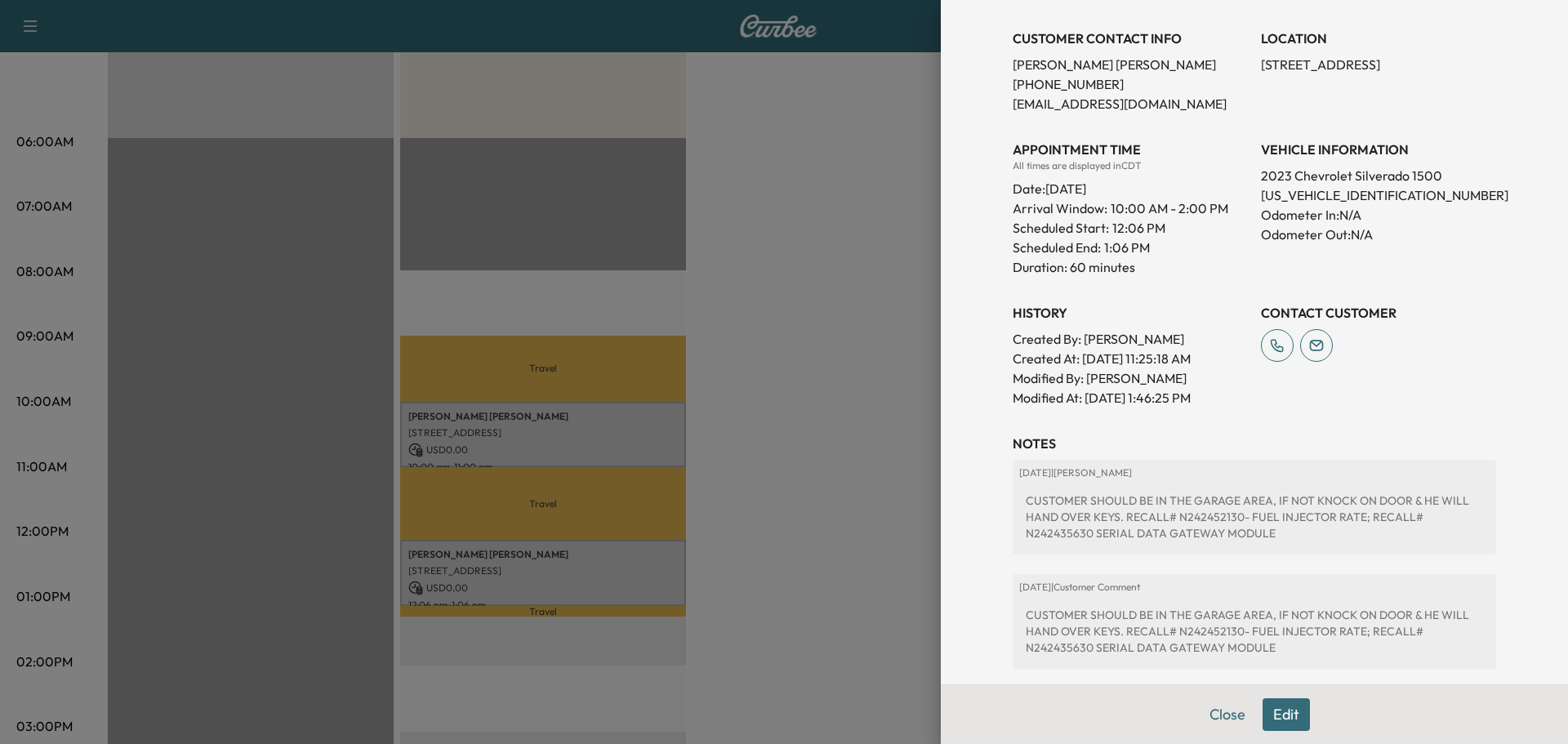
click at [793, 458] on div at bounding box center [784, 372] width 1568 height 744
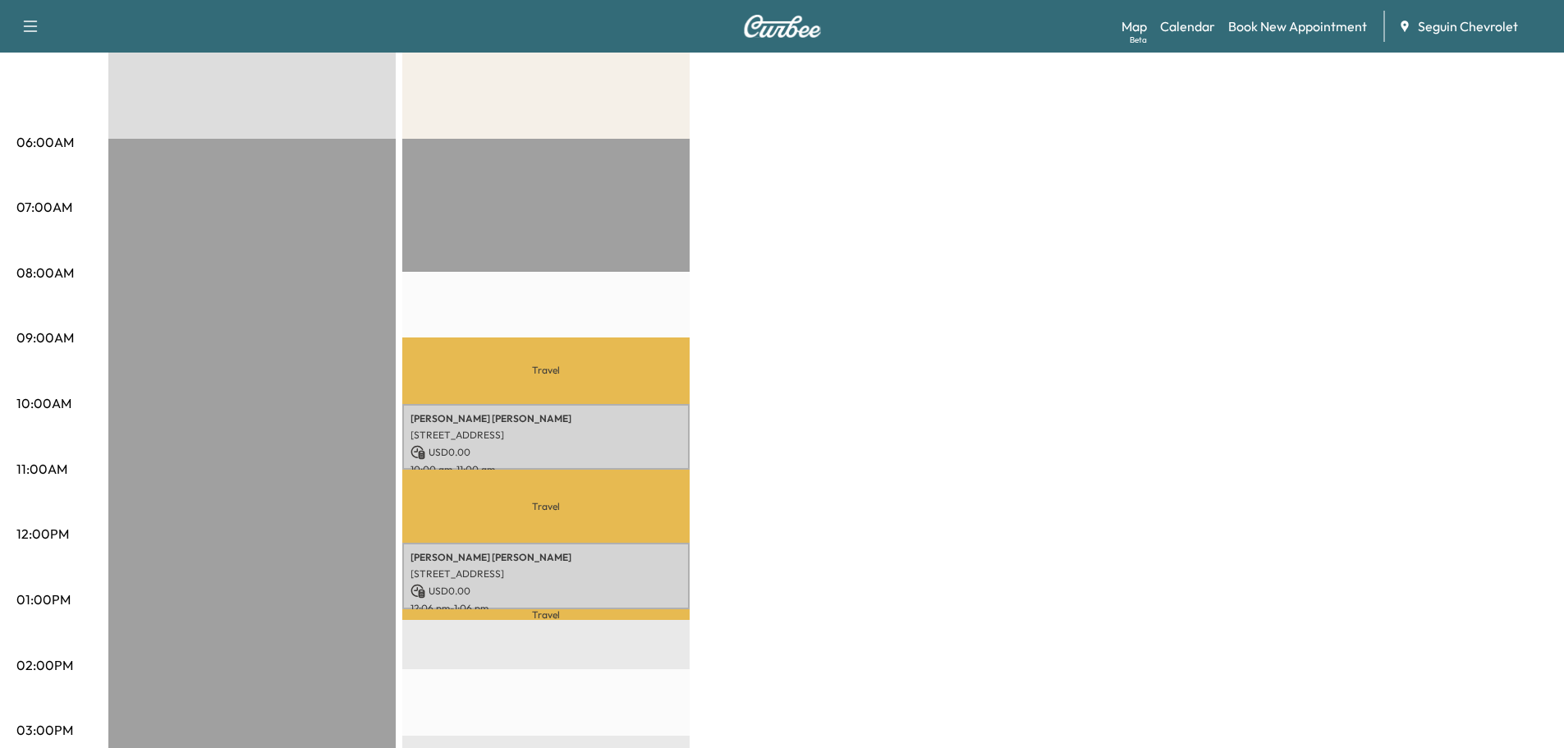
scroll to position [0, 0]
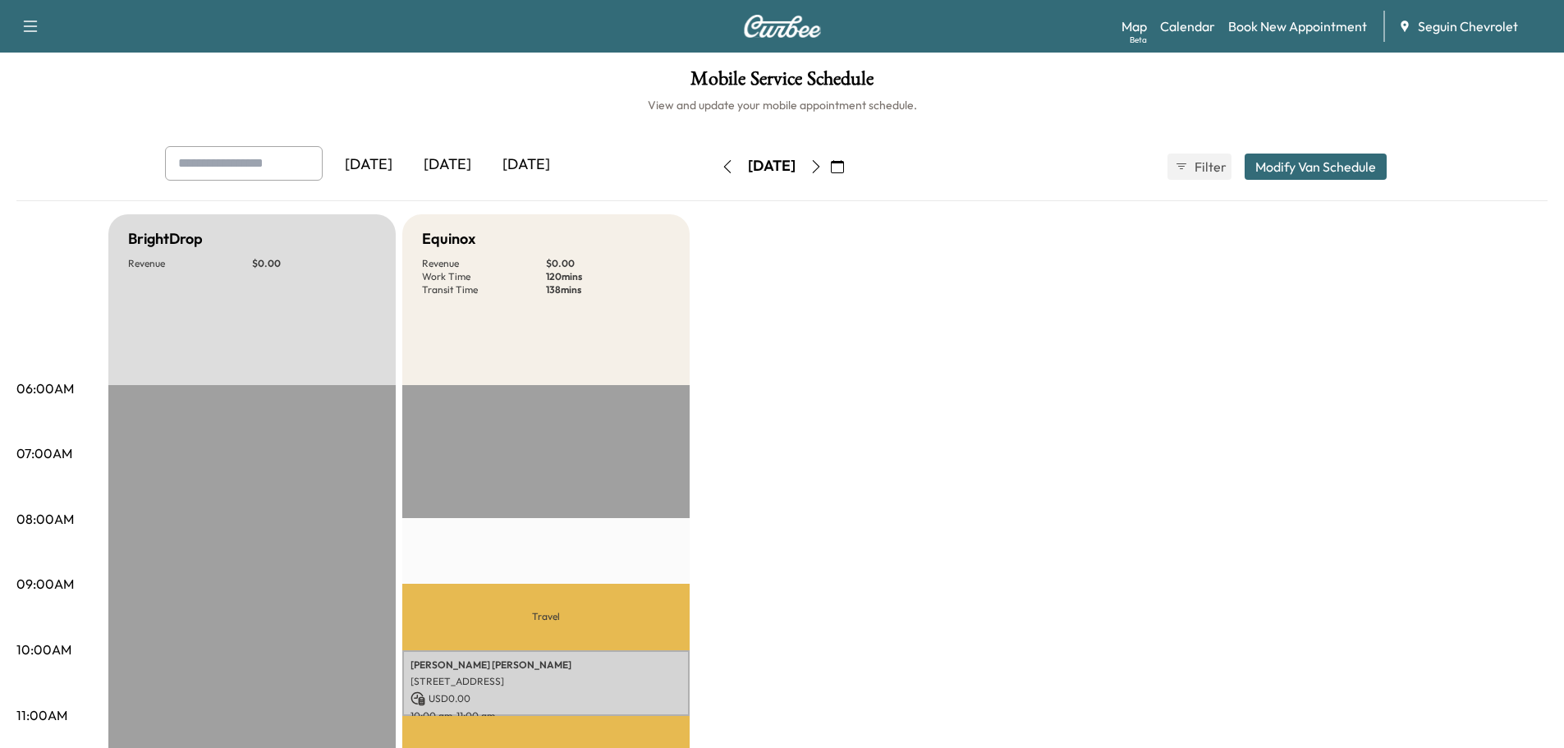
click at [844, 161] on icon "button" at bounding box center [837, 166] width 13 height 13
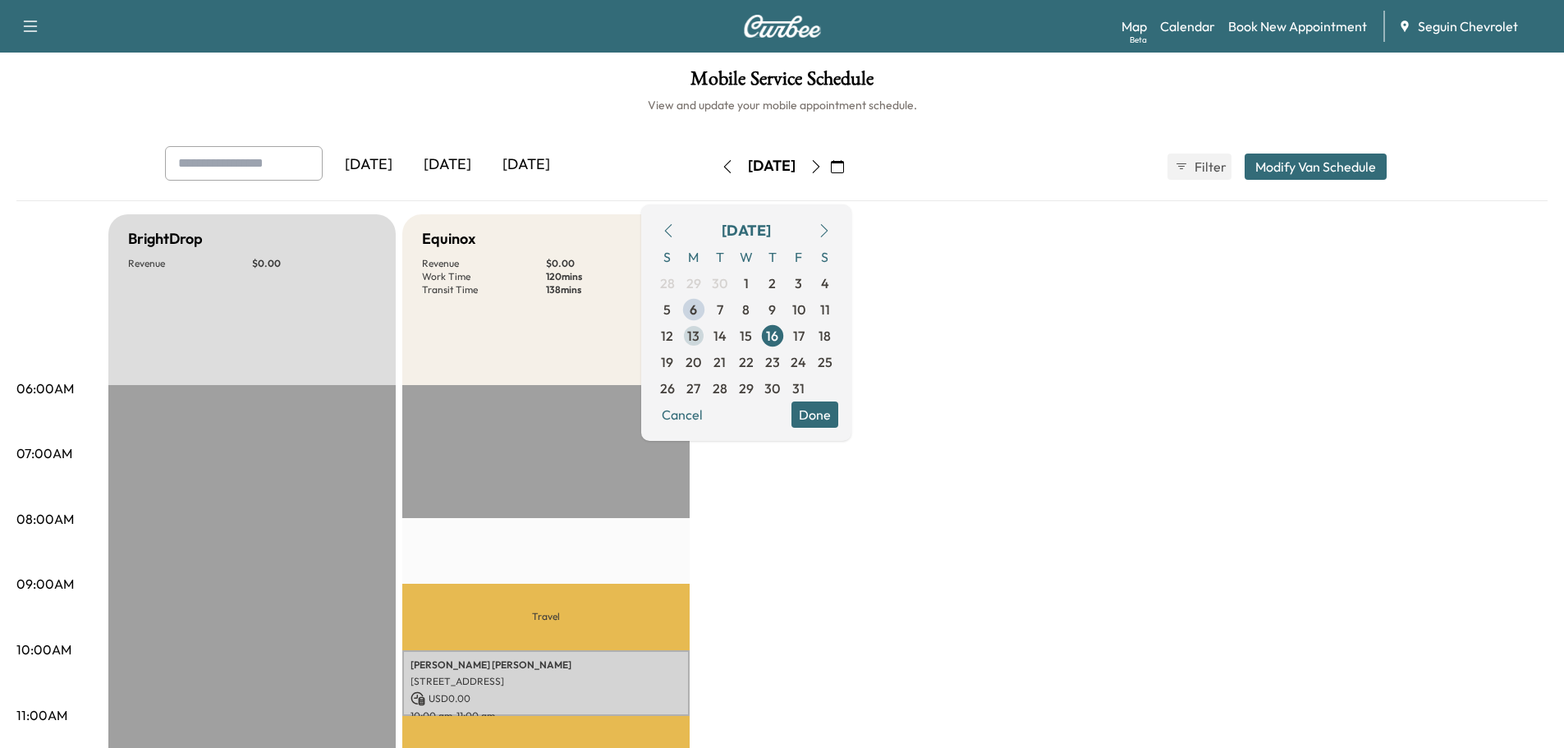
click at [700, 332] on span "13" at bounding box center [693, 336] width 12 height 20
